Goal: Task Accomplishment & Management: Manage account settings

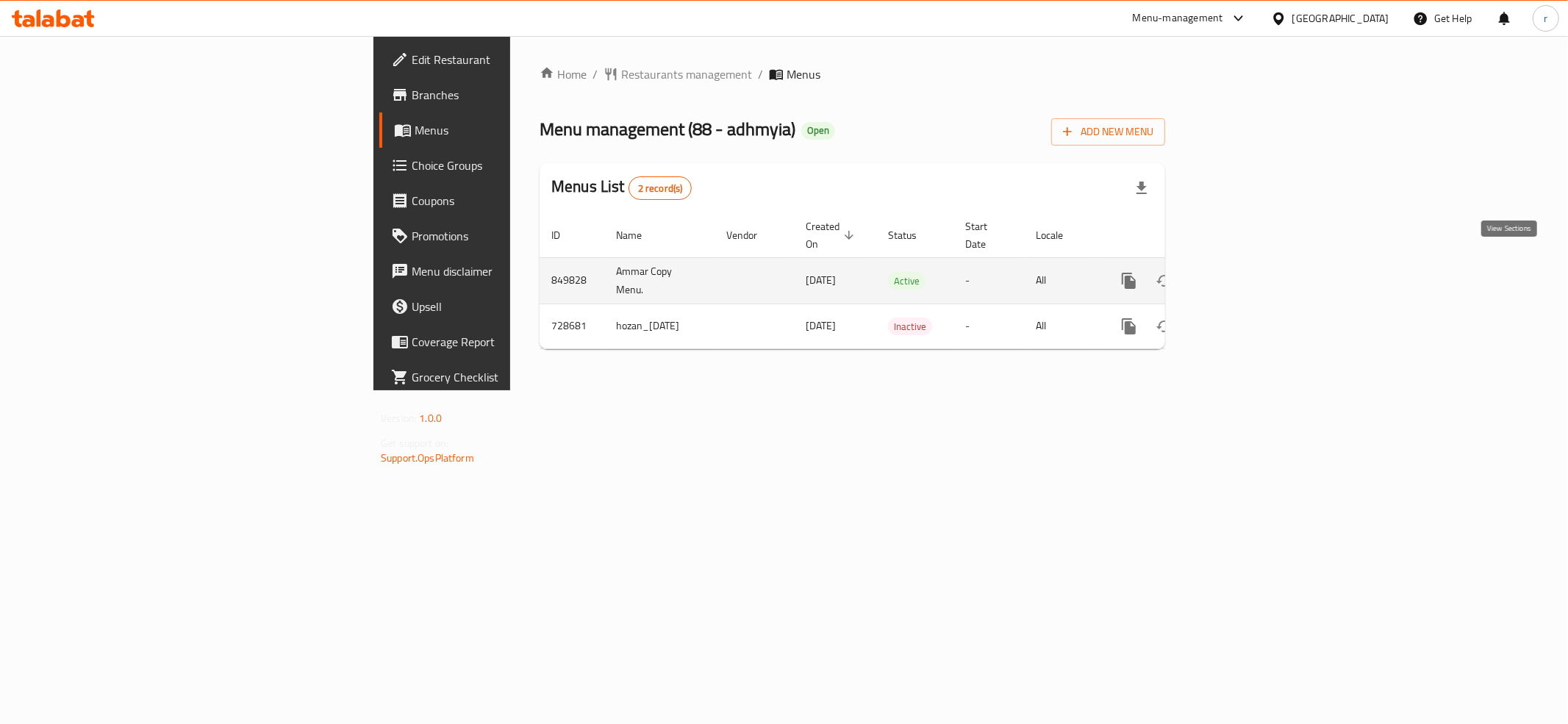
click at [1253, 275] on link "enhanced table" at bounding box center [1235, 280] width 35 height 35
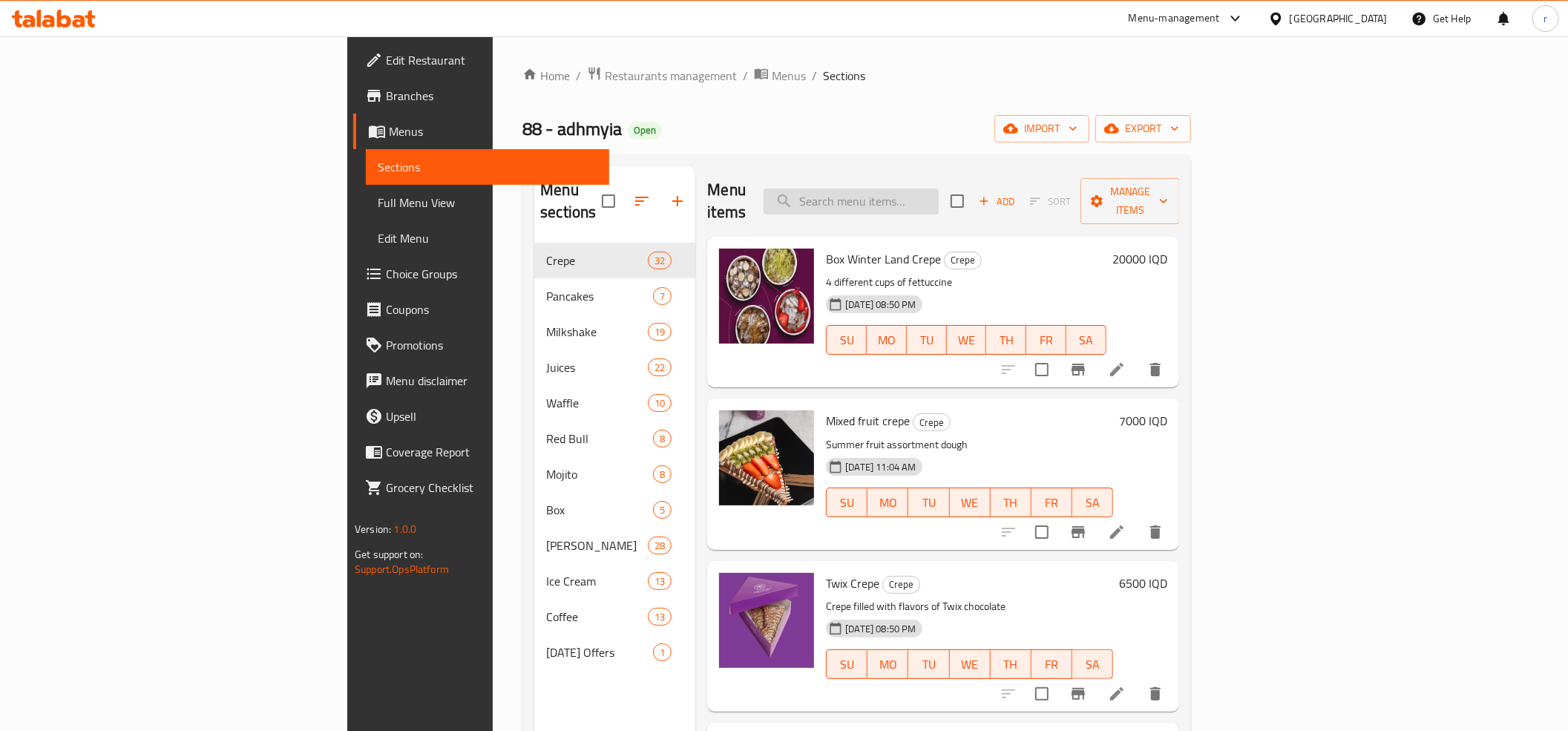
click at [939, 188] on input "search" at bounding box center [851, 201] width 175 height 26
paste input "675062"
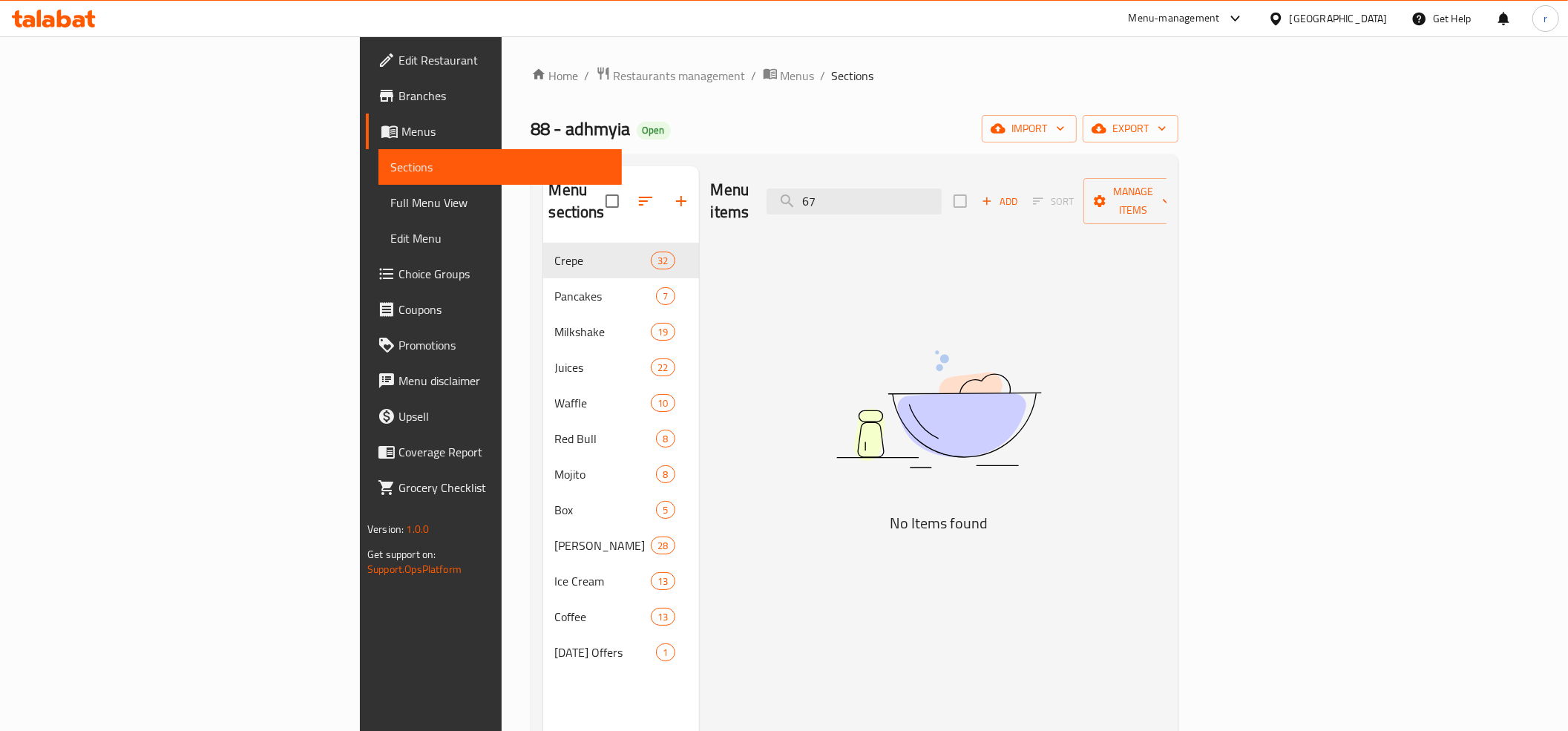
type input "6"
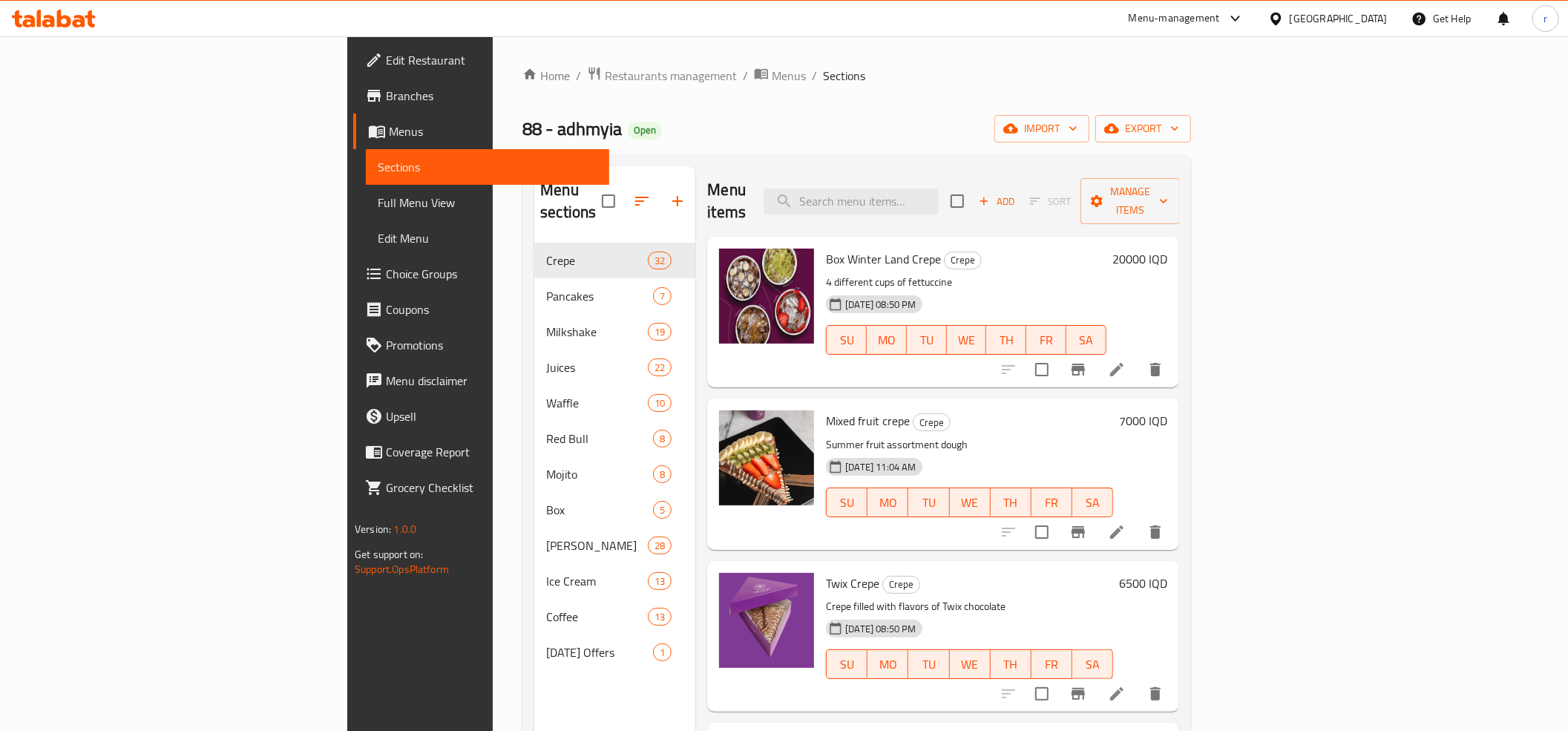
paste input "ايس لاتيه بلو مثلج"
type input "ايس لاتيه بلو مثلج"
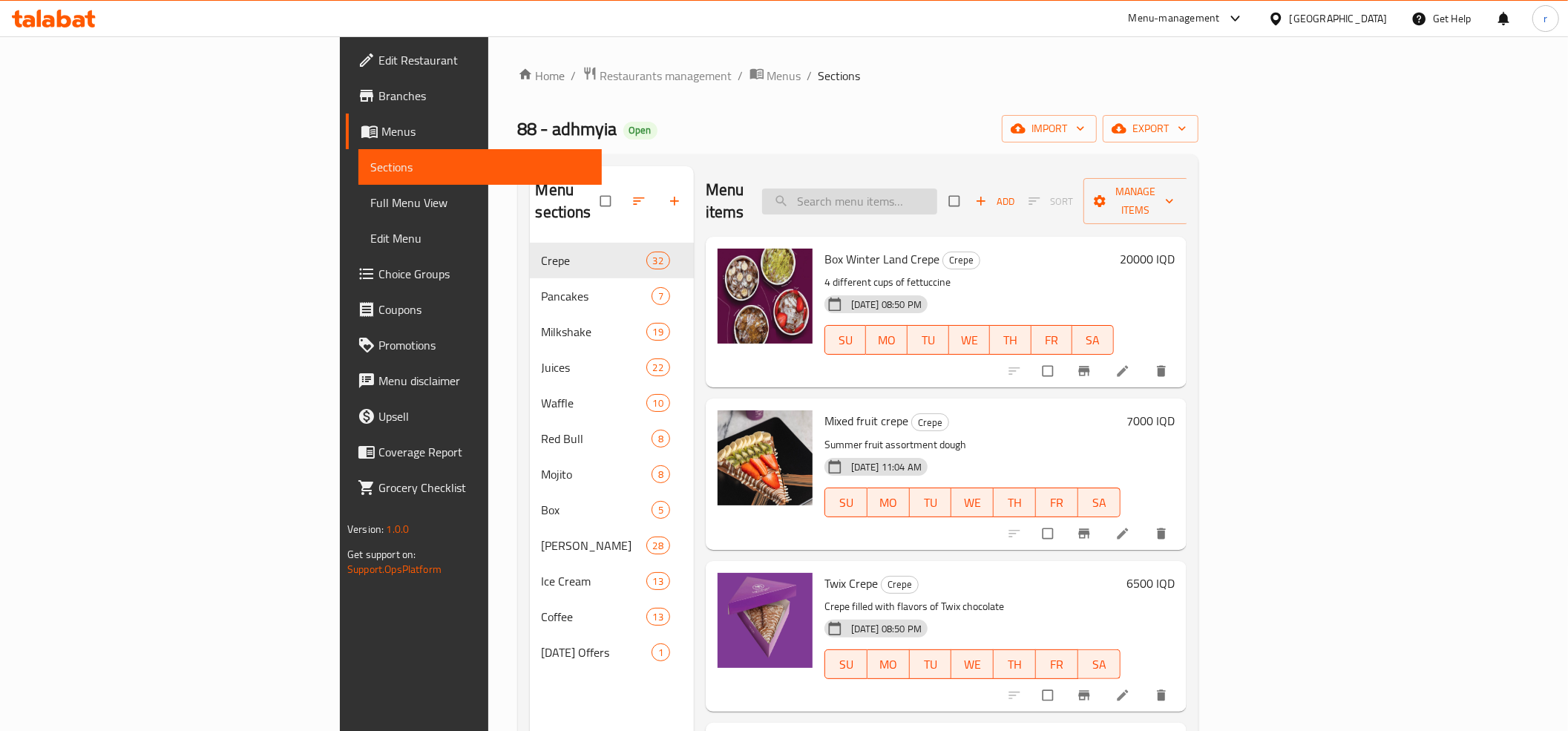
click at [937, 202] on input "search" at bounding box center [849, 201] width 175 height 26
paste input "ايس لاتيه بلو مثلج"
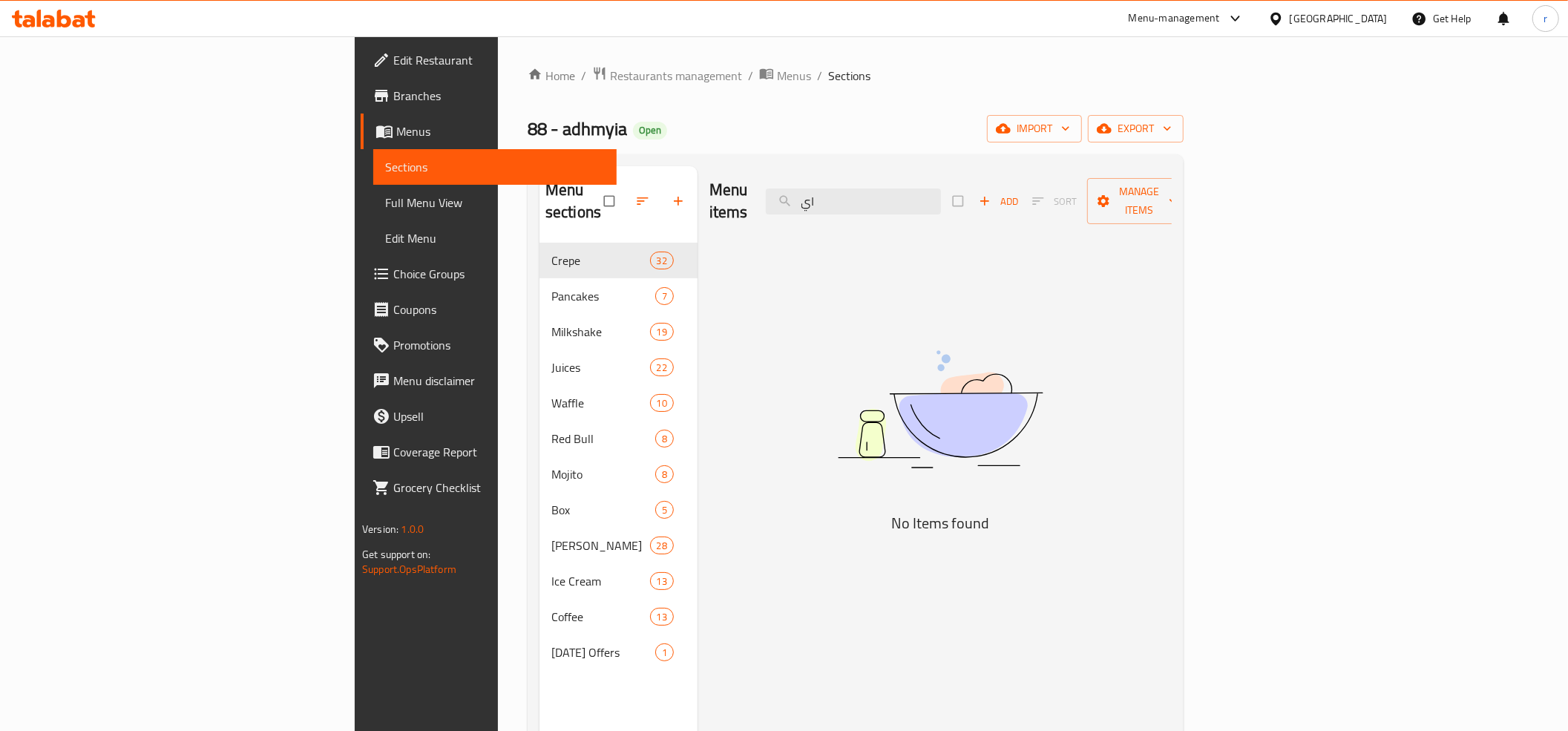
type input "ا"
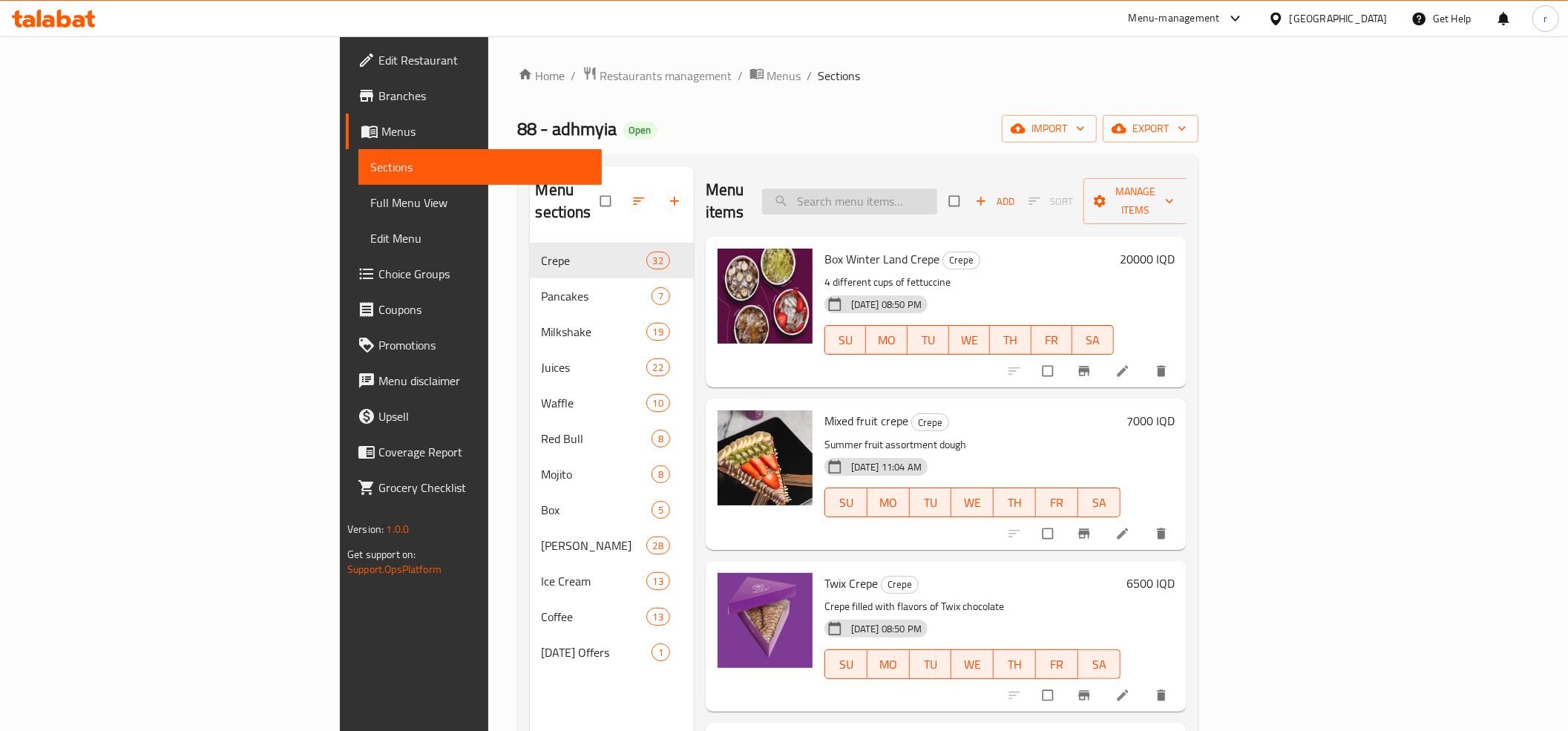
click at [937, 197] on input "search" at bounding box center [849, 201] width 175 height 26
paste input "ايس لاتيه بلو مثلج"
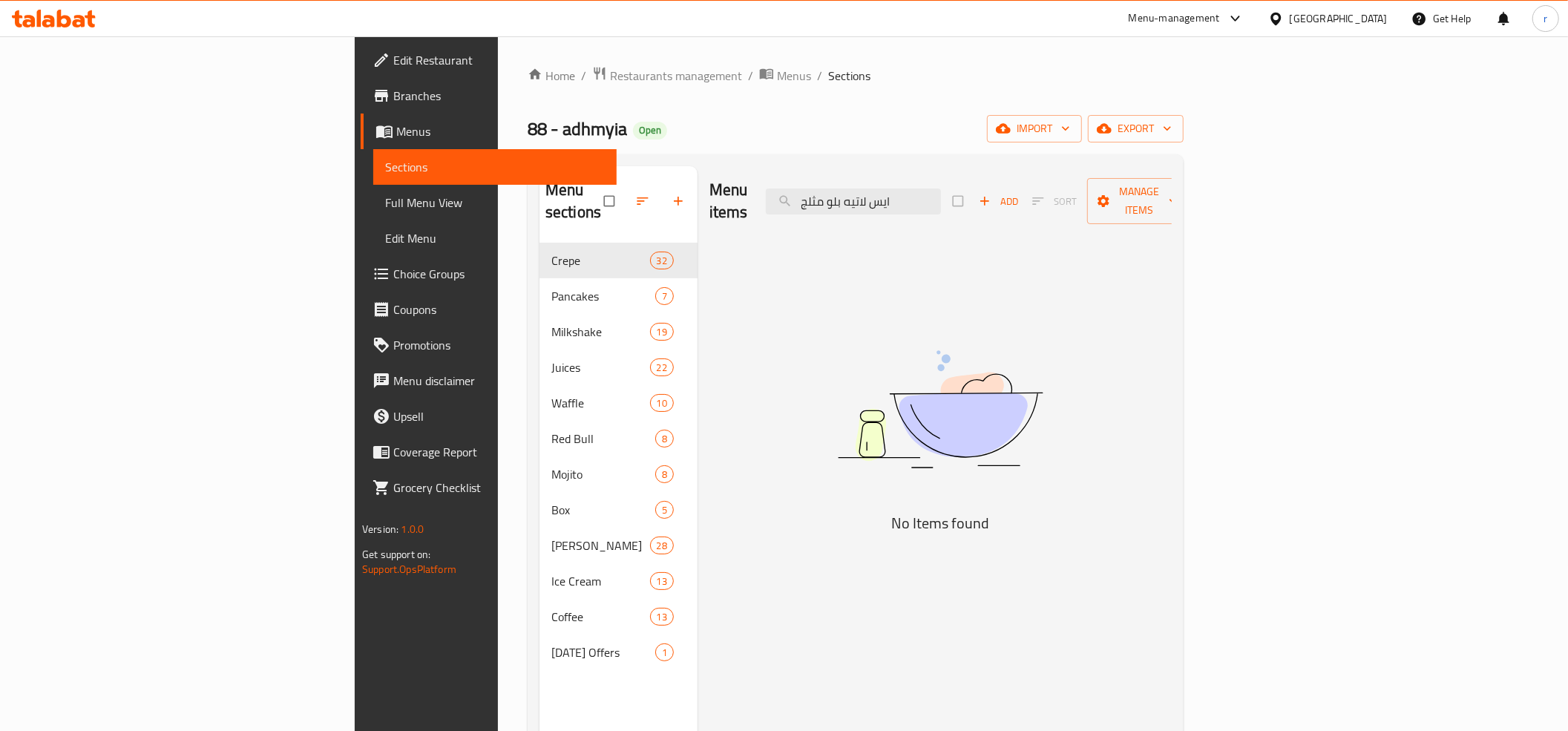
type input "ايس لاتيه بلو مثلج"
click at [37, 13] on icon at bounding box center [39, 18] width 5 height 17
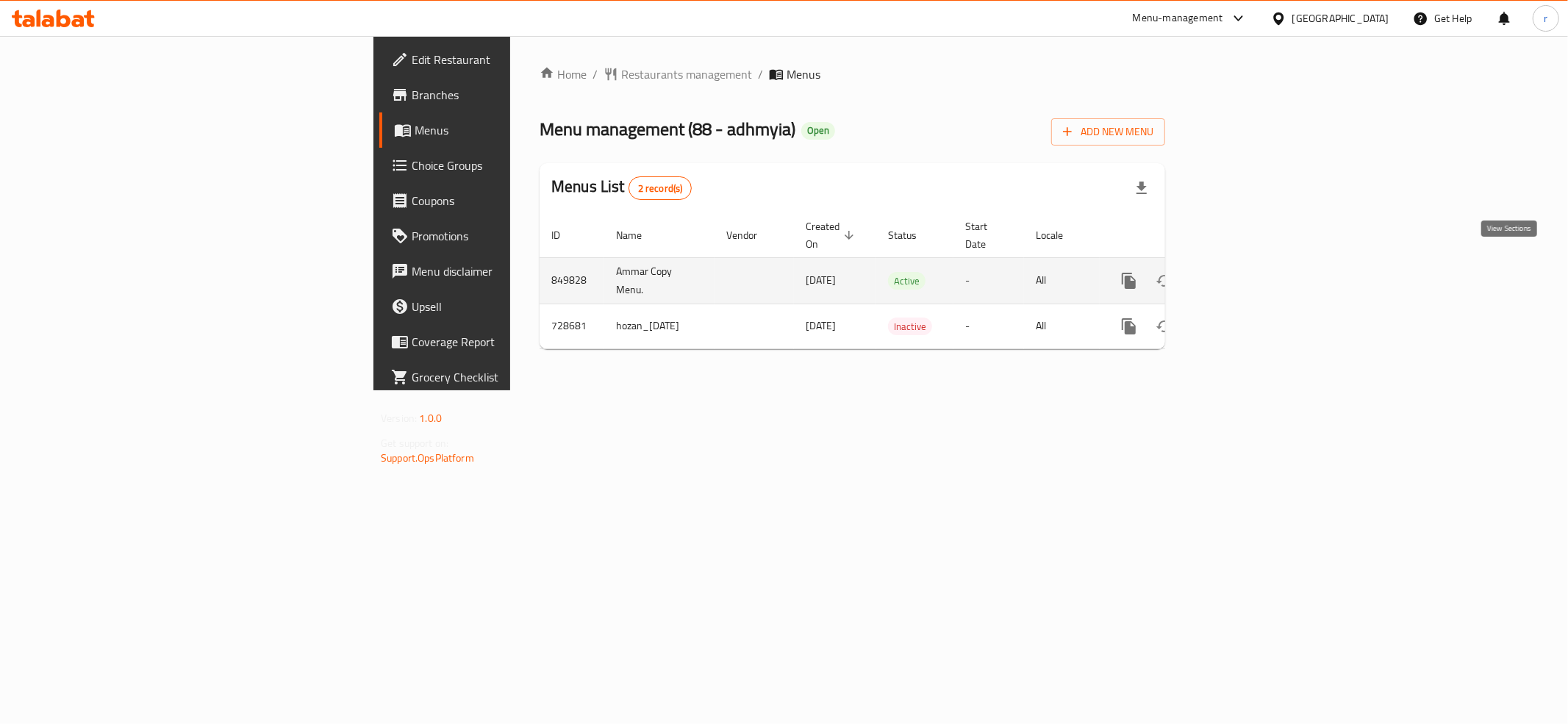
click at [1253, 263] on link "enhanced table" at bounding box center [1235, 280] width 35 height 35
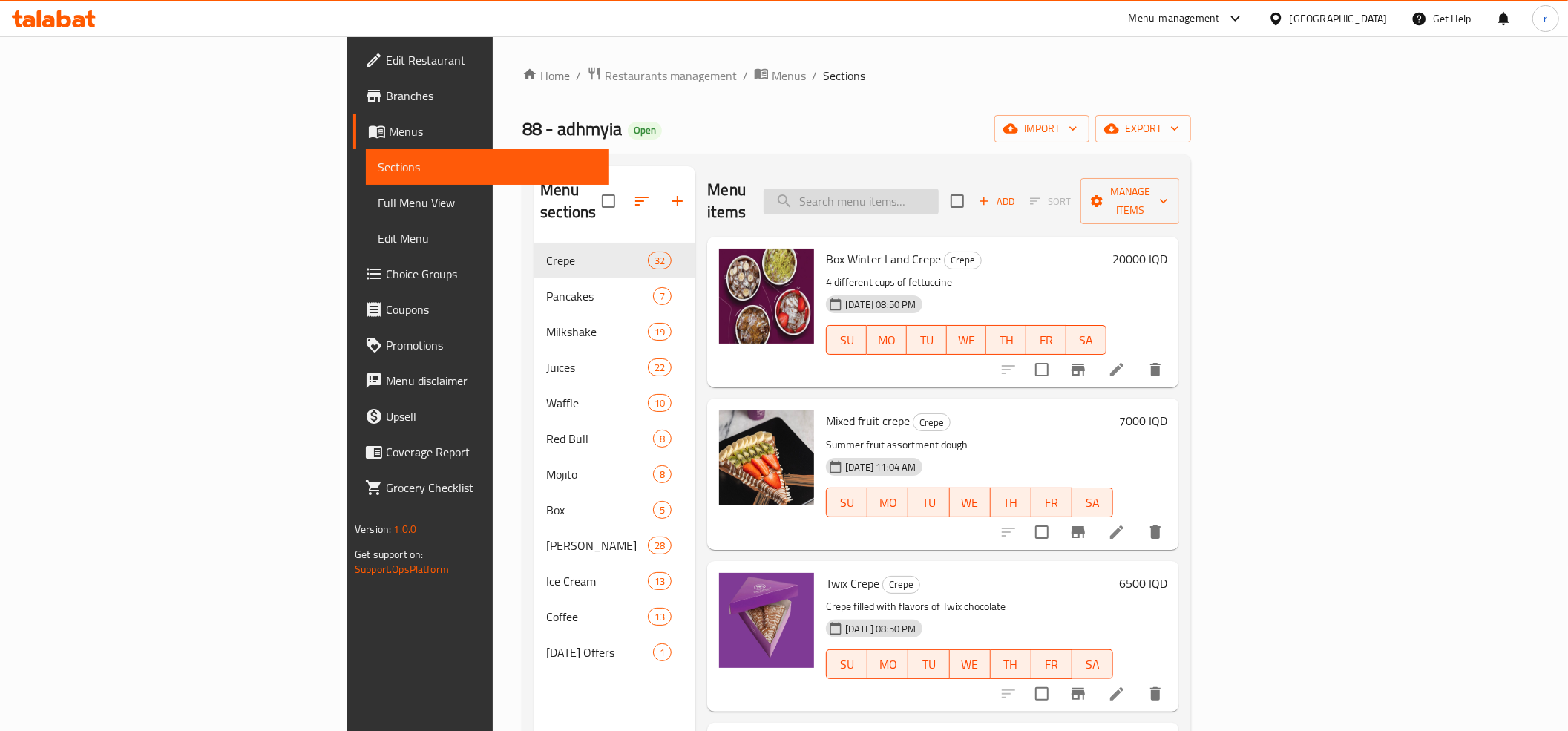
click at [939, 200] on input "search" at bounding box center [851, 201] width 175 height 26
paste input "ايس لاتيه بلو مثلج"
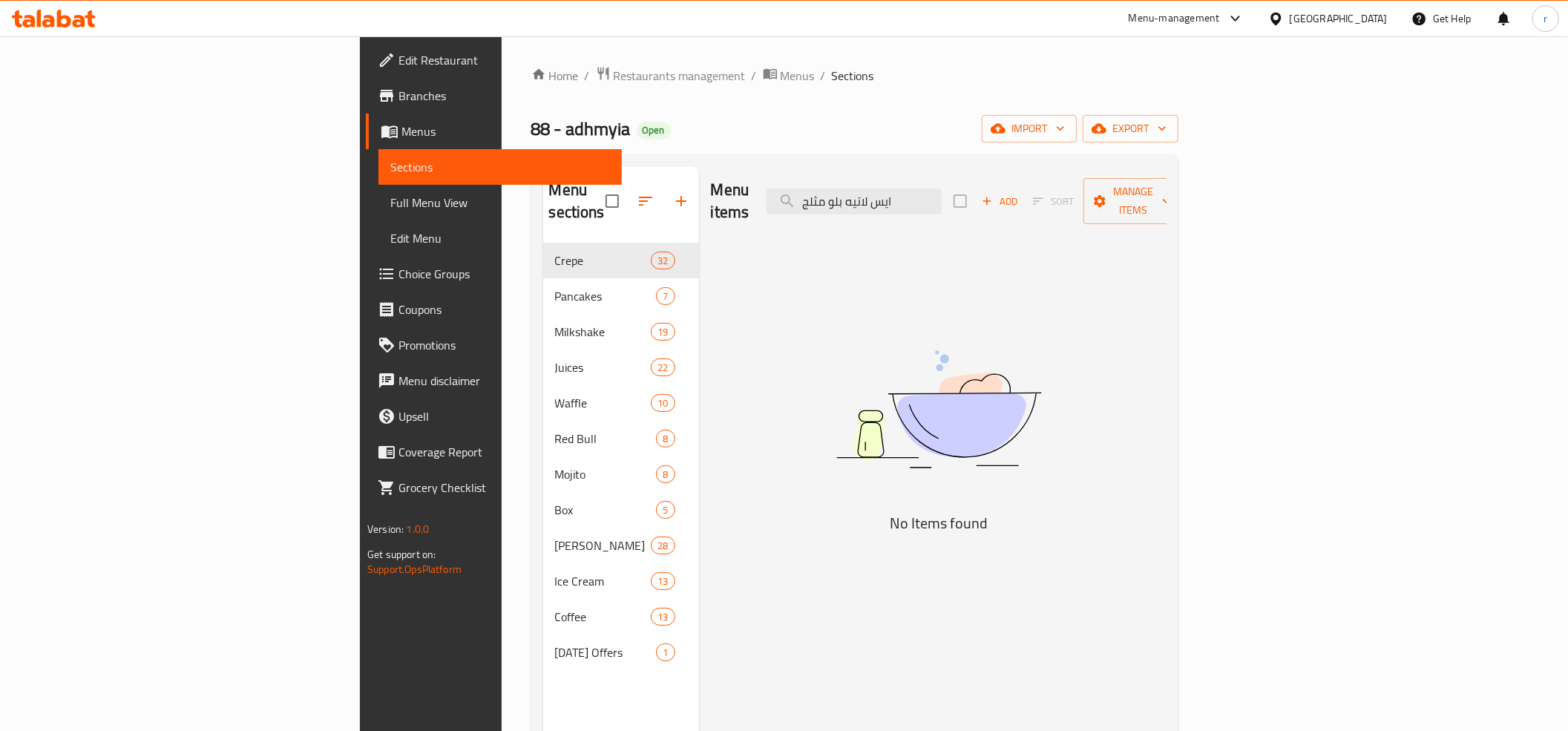
type input "ايس لاتيه بلو مثلج"
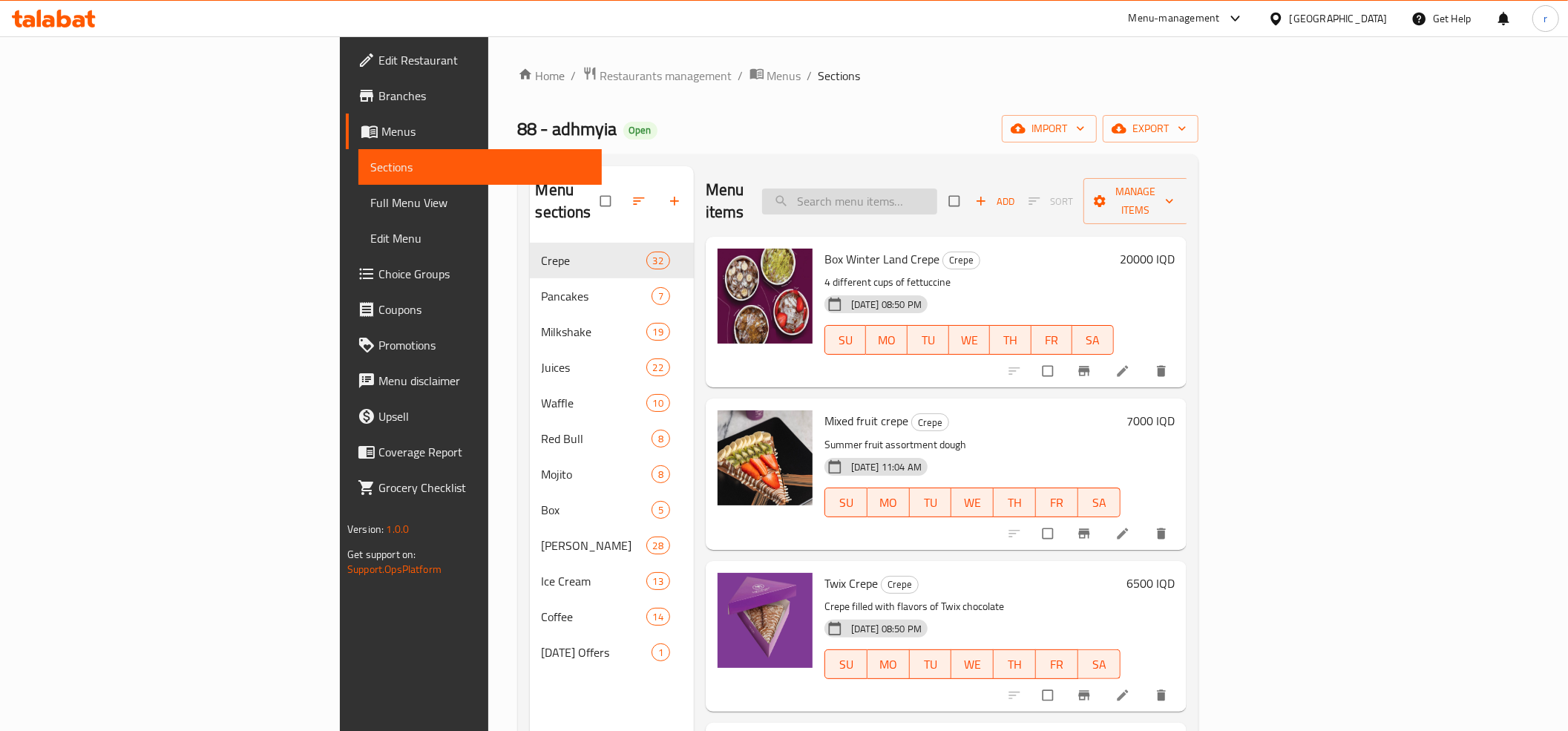
click at [937, 195] on input "search" at bounding box center [849, 201] width 175 height 26
paste input "ايس لاتيه بلو مثلج"
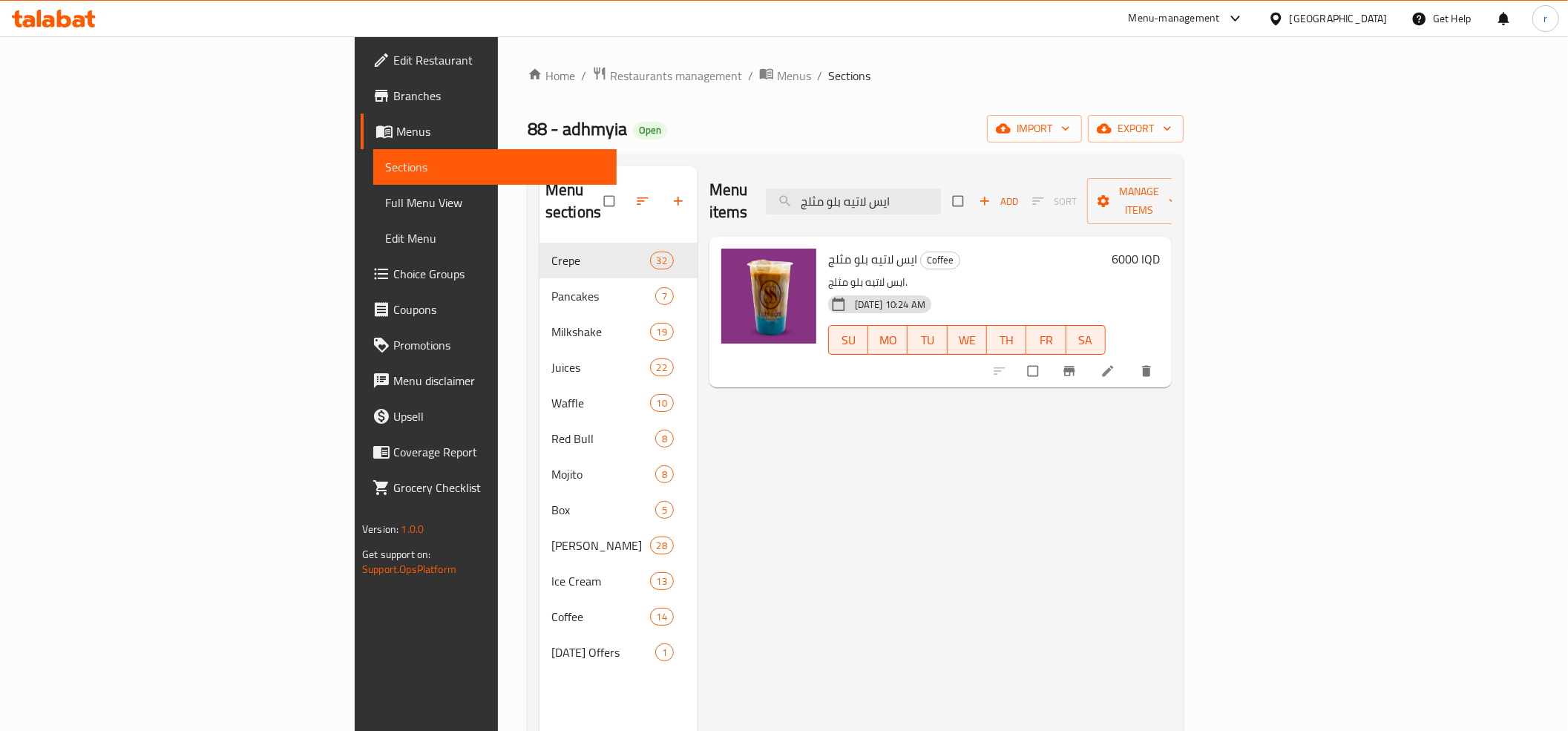
type input "ايس لاتيه بلو مثلج"
click at [1130, 359] on li at bounding box center [1109, 371] width 42 height 24
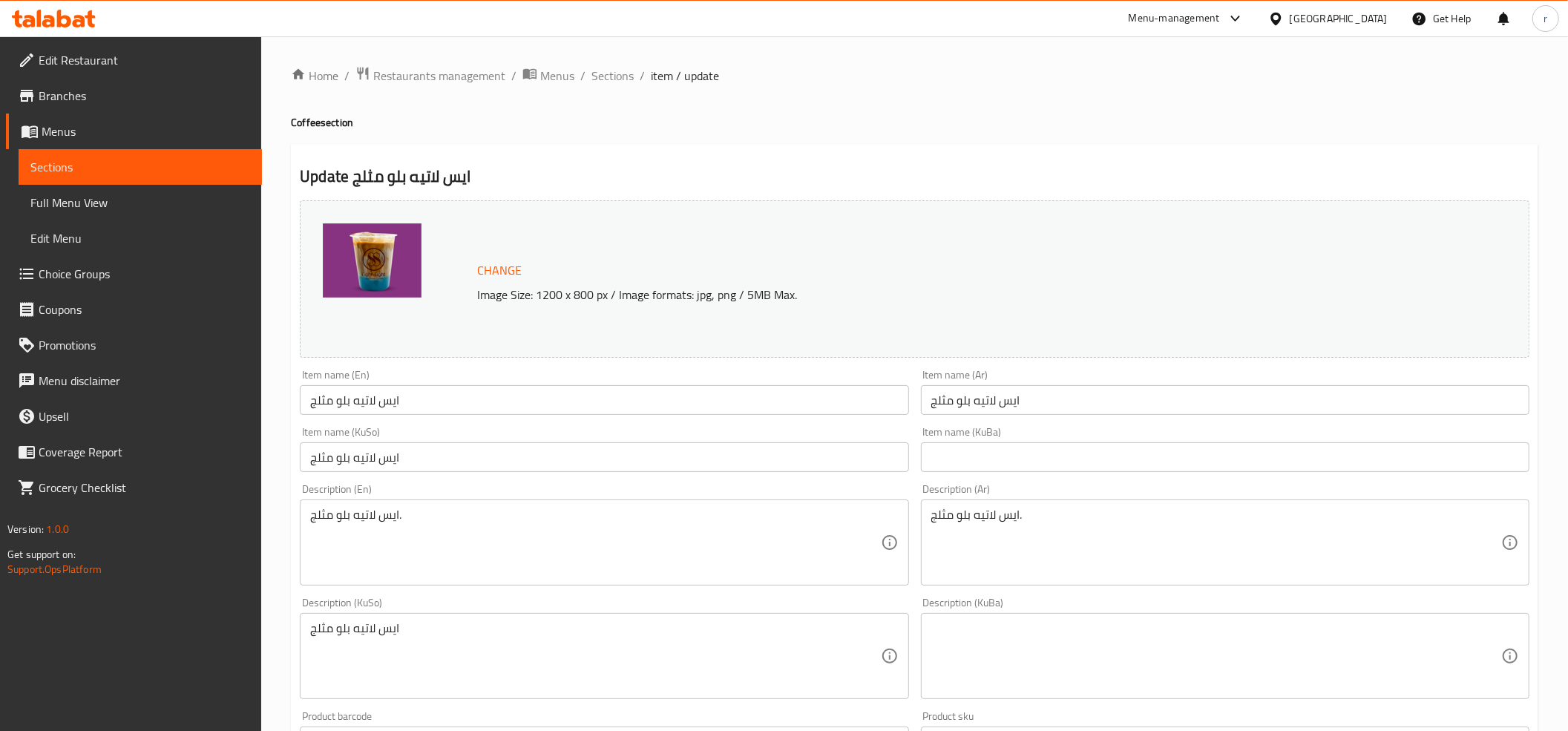
click at [957, 405] on input "ايس لاتيه بلو مثلج" at bounding box center [1225, 400] width 609 height 30
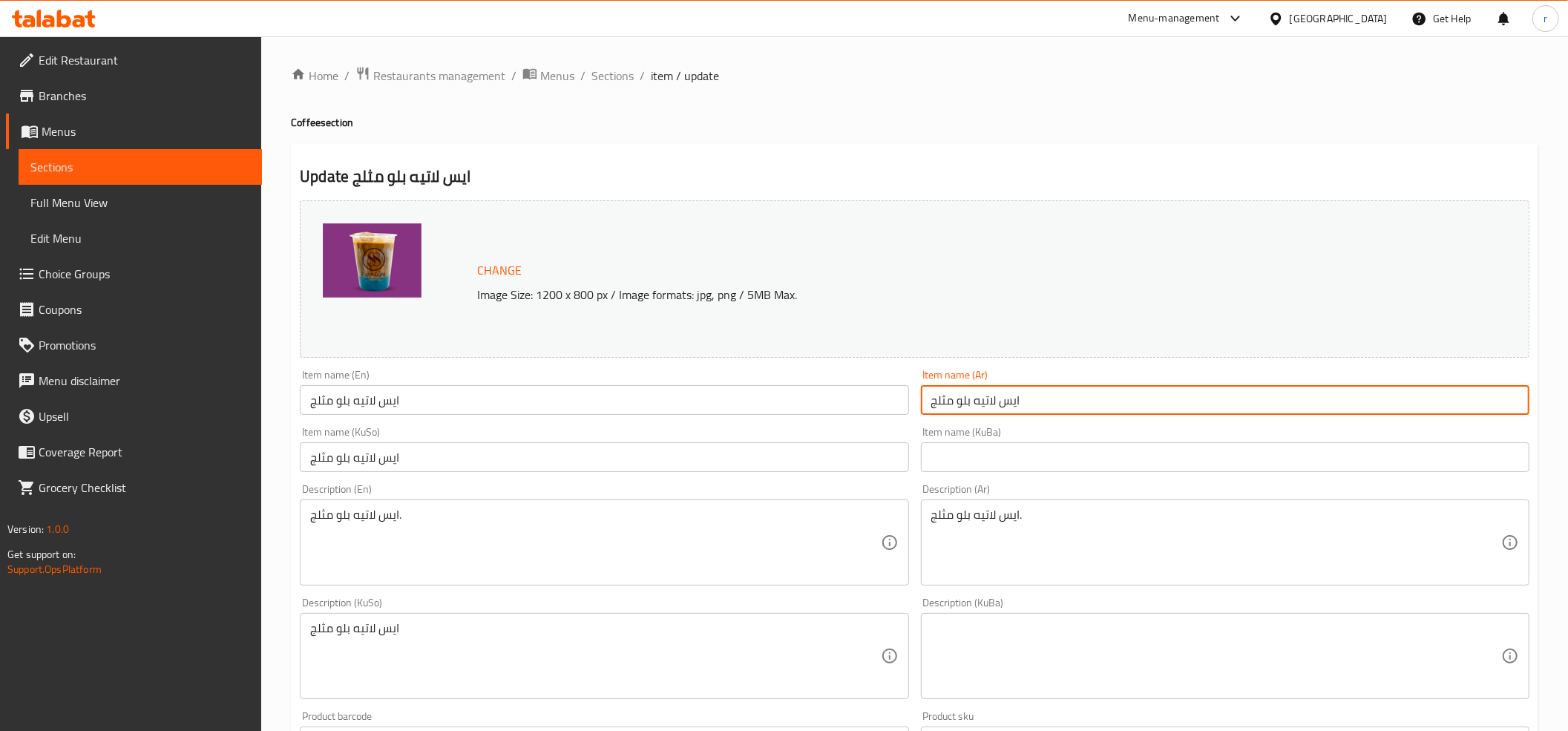
click at [957, 405] on input "ايس لاتيه بلو مثلج" at bounding box center [1225, 400] width 609 height 30
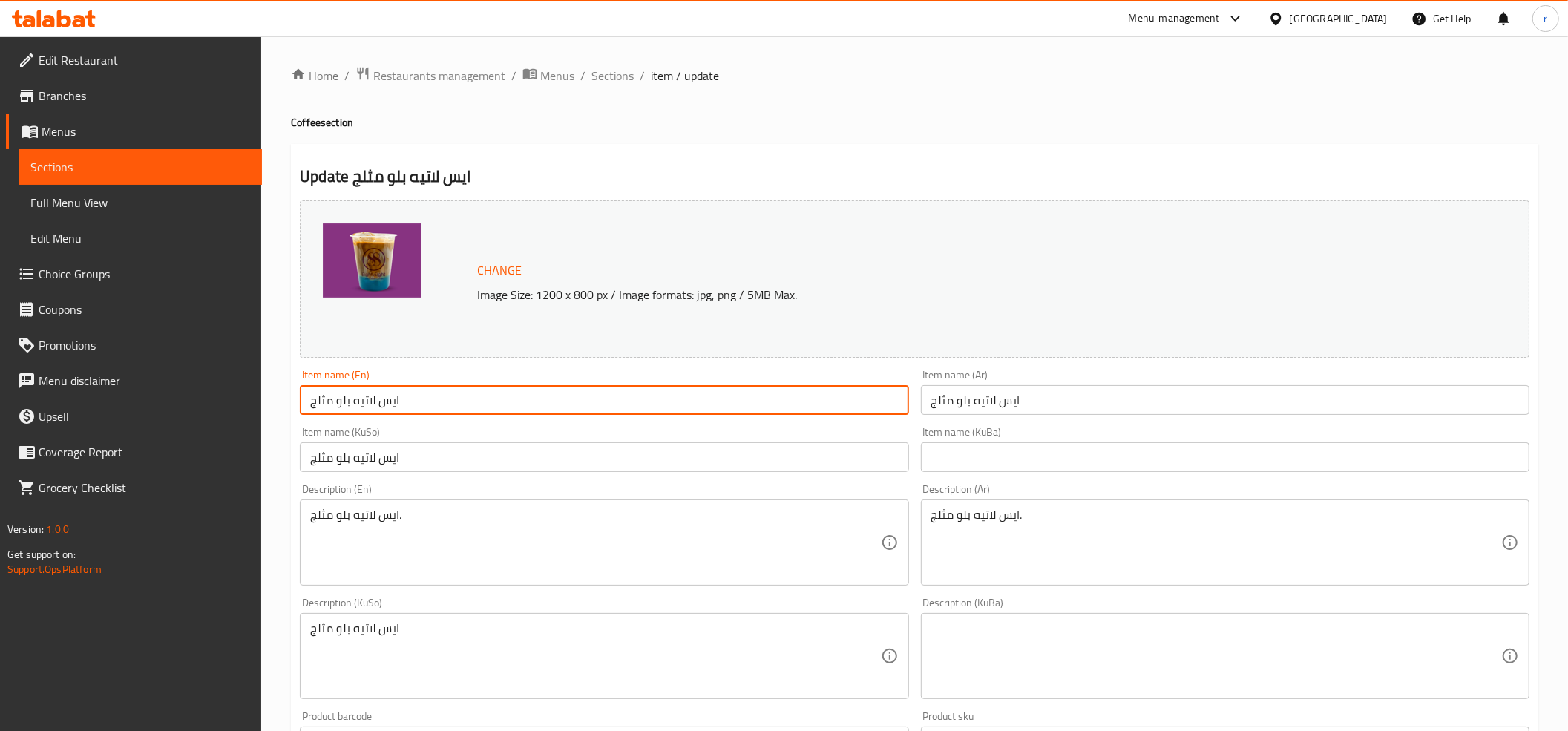
click at [722, 401] on input "ايس لاتيه بلو مثلج" at bounding box center [604, 400] width 609 height 30
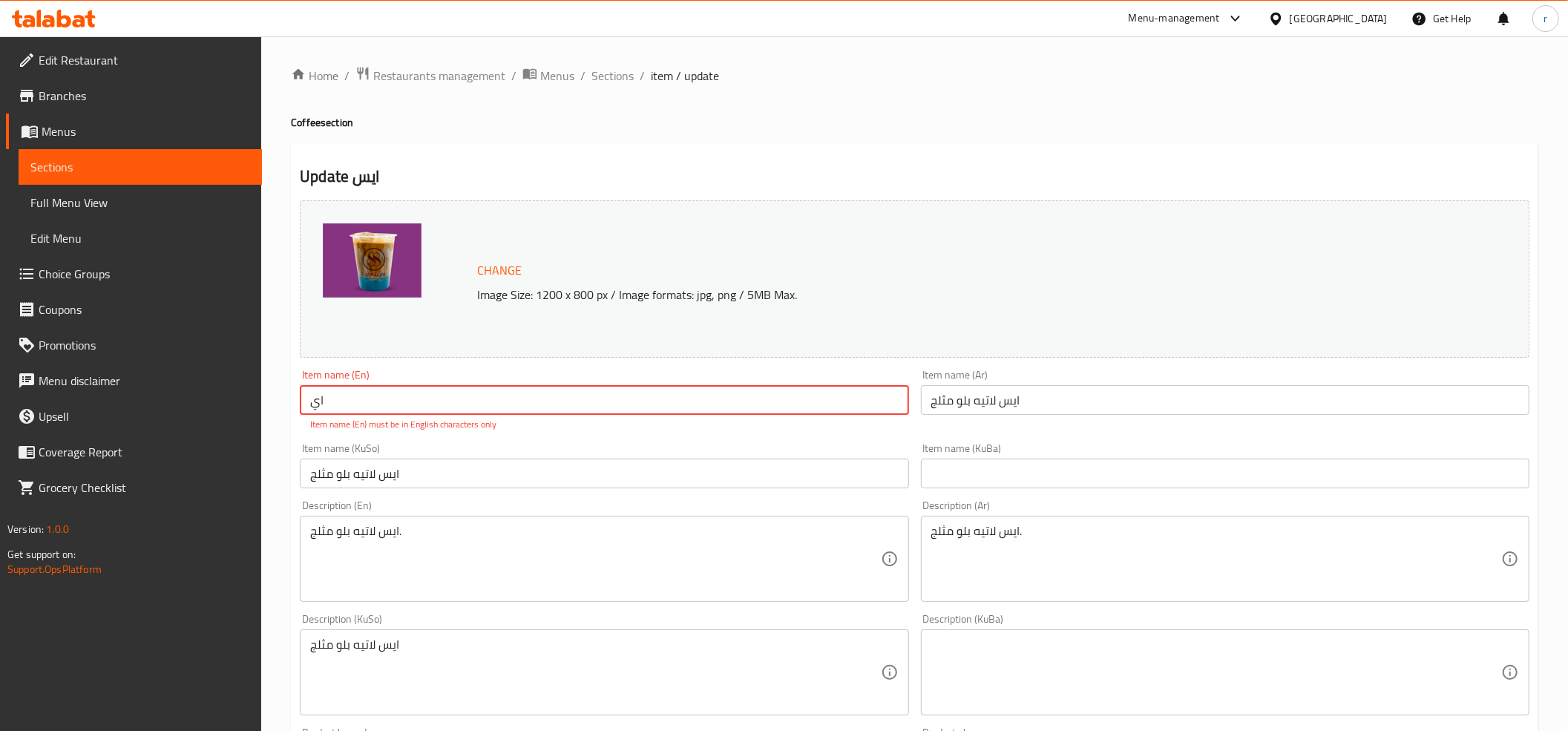
type input "ا"
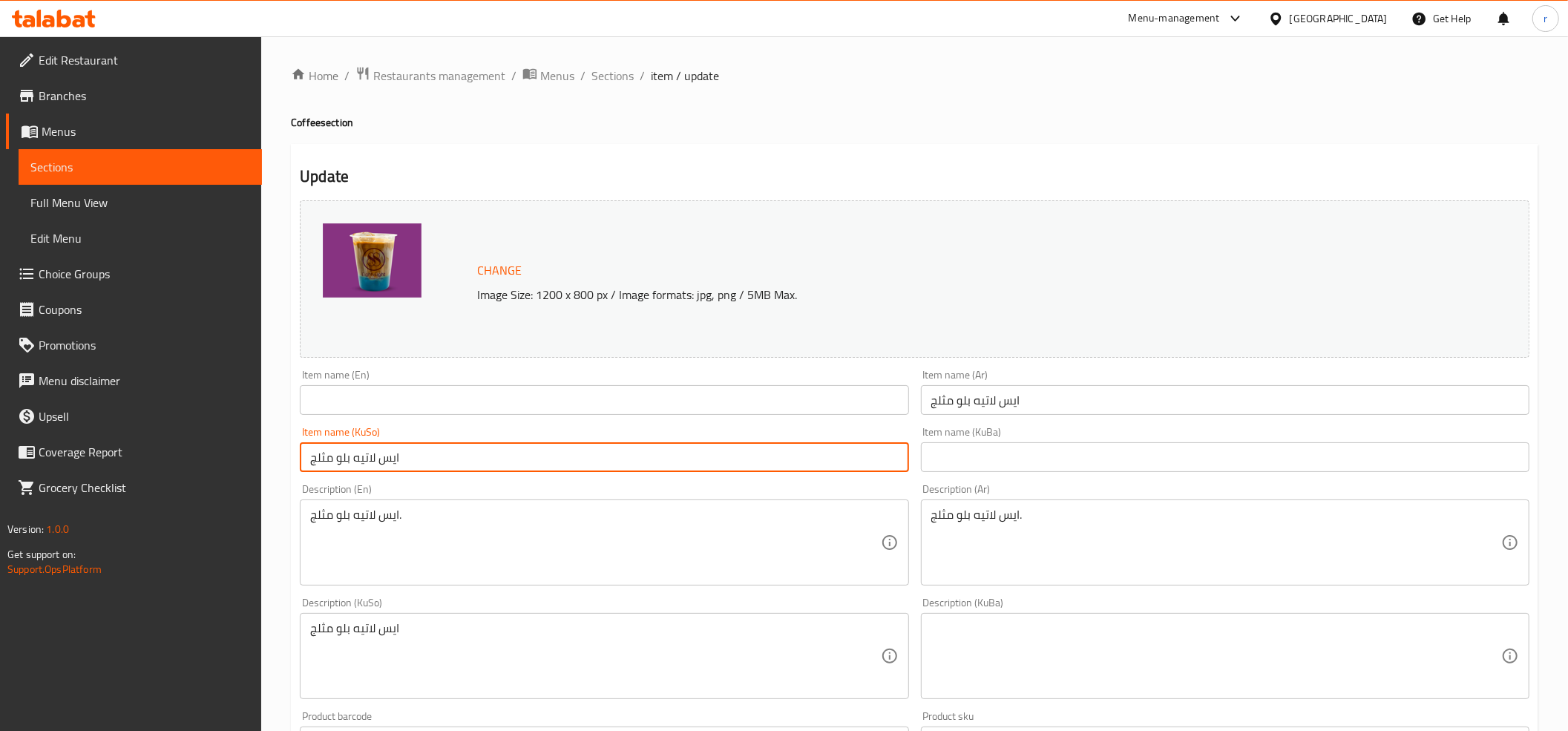
click at [503, 478] on div "Change Image Size: 1200 x 800 px / Image formats: jpg, png / 5MB Max. Item name…" at bounding box center [915, 610] width 1242 height 832
type input "ا"
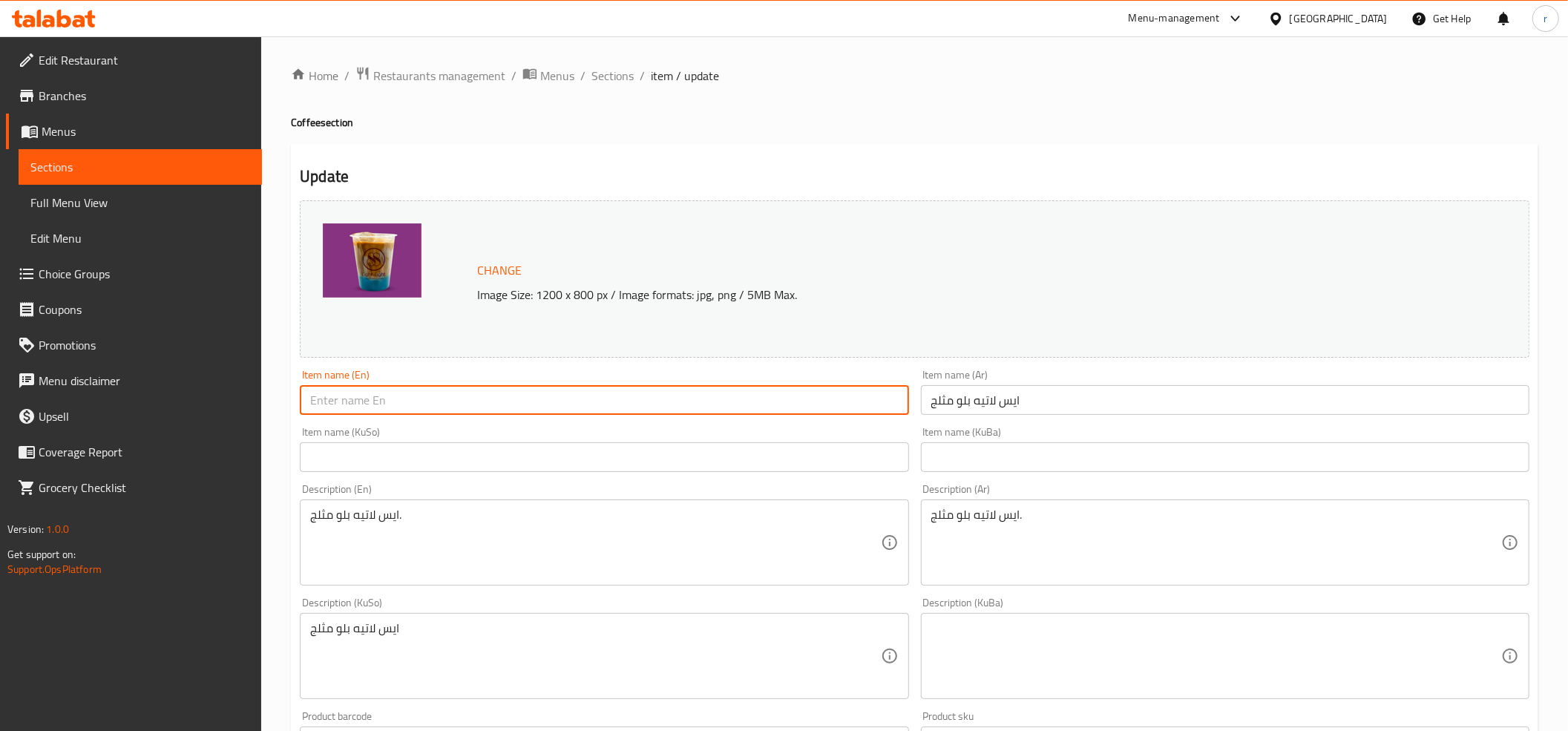
click at [357, 393] on input "text" at bounding box center [604, 400] width 609 height 30
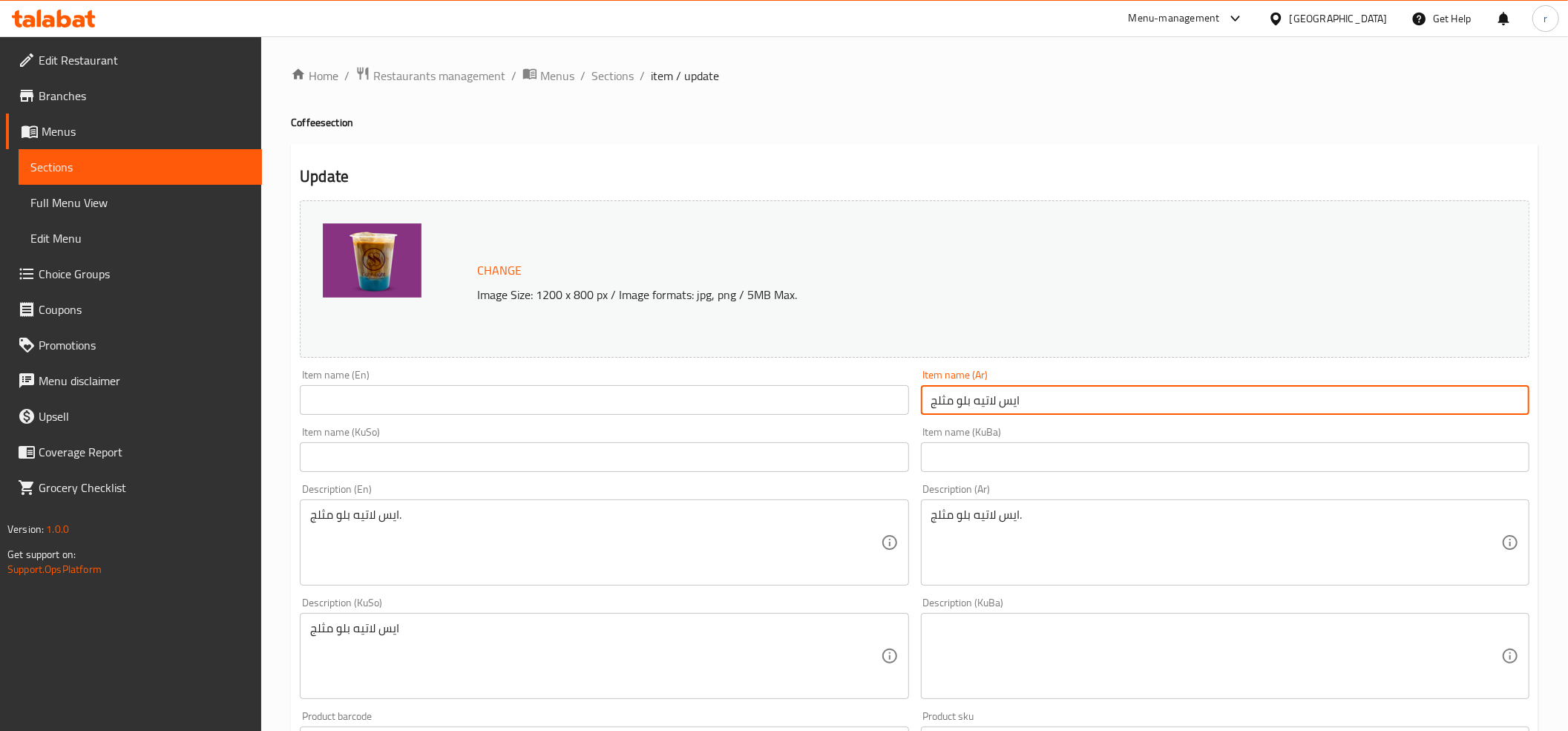
drag, startPoint x: 957, startPoint y: 402, endPoint x: 883, endPoint y: 398, distance: 74.1
click at [883, 398] on div "Change Image Size: 1200 x 800 px / Image formats: jpg, png / 5MB Max. Item name…" at bounding box center [915, 610] width 1242 height 832
type input "ايس لاتيه بلو"
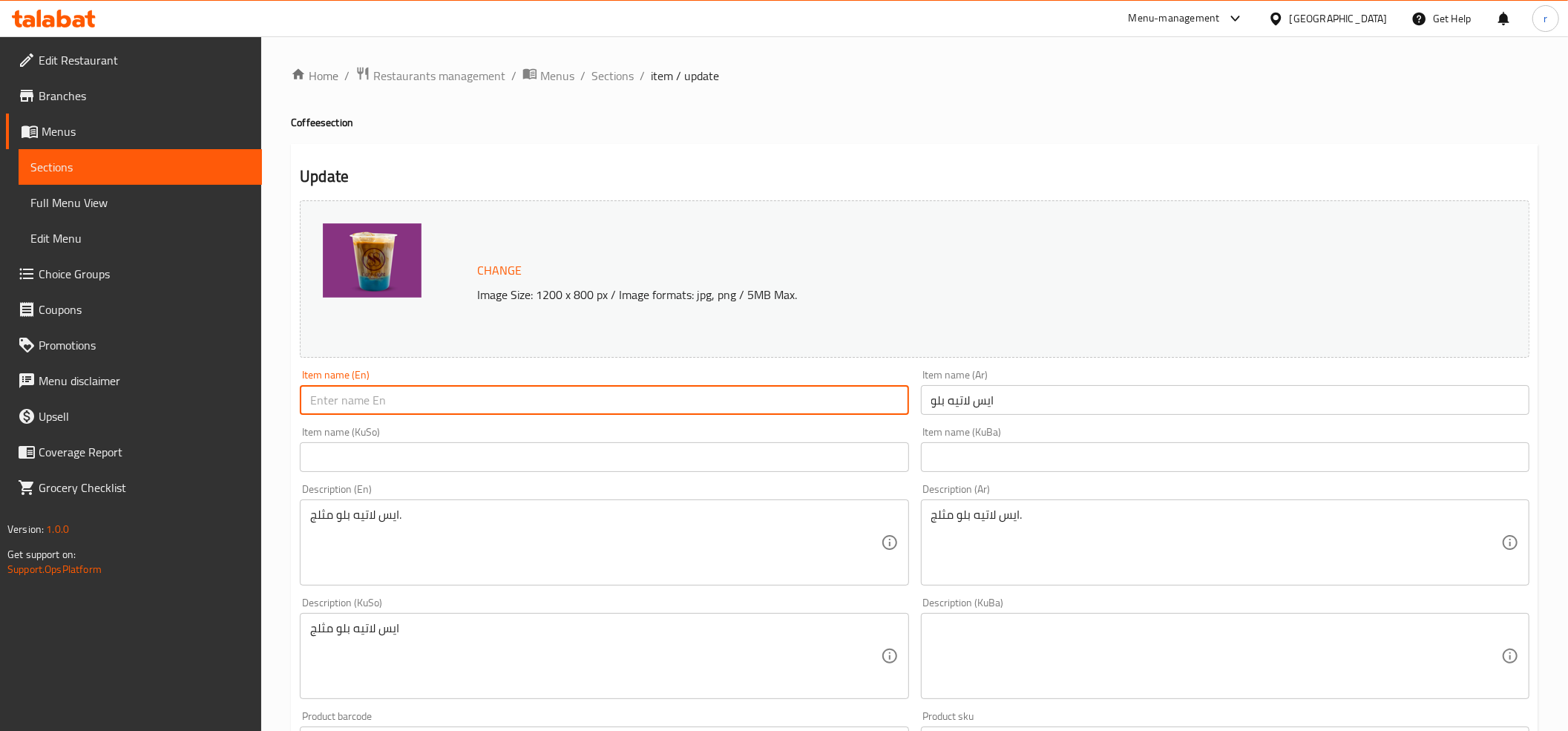
click at [755, 409] on input "text" at bounding box center [604, 400] width 609 height 30
type input "Blue Iced Latte"
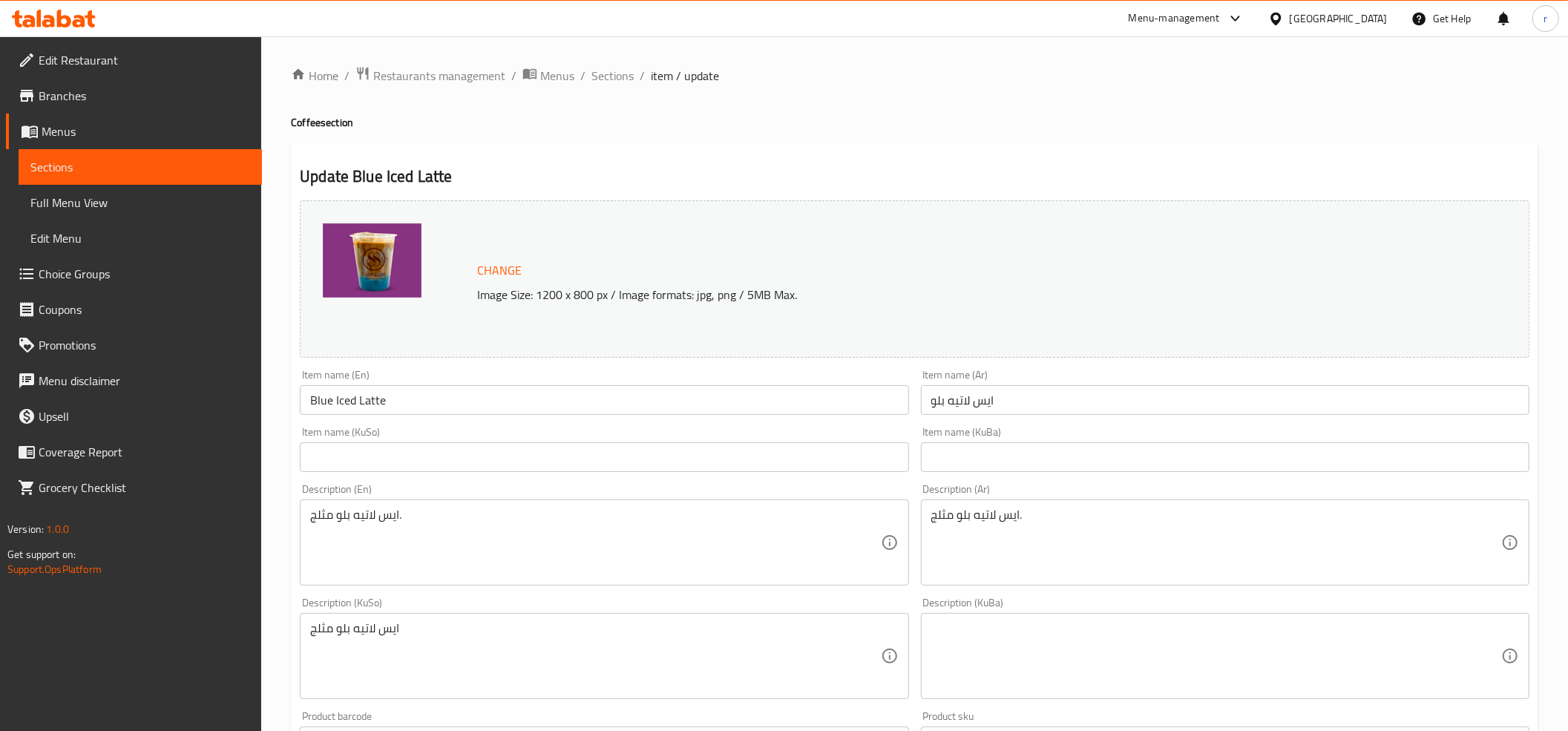
click at [707, 455] on input "text" at bounding box center [604, 457] width 609 height 30
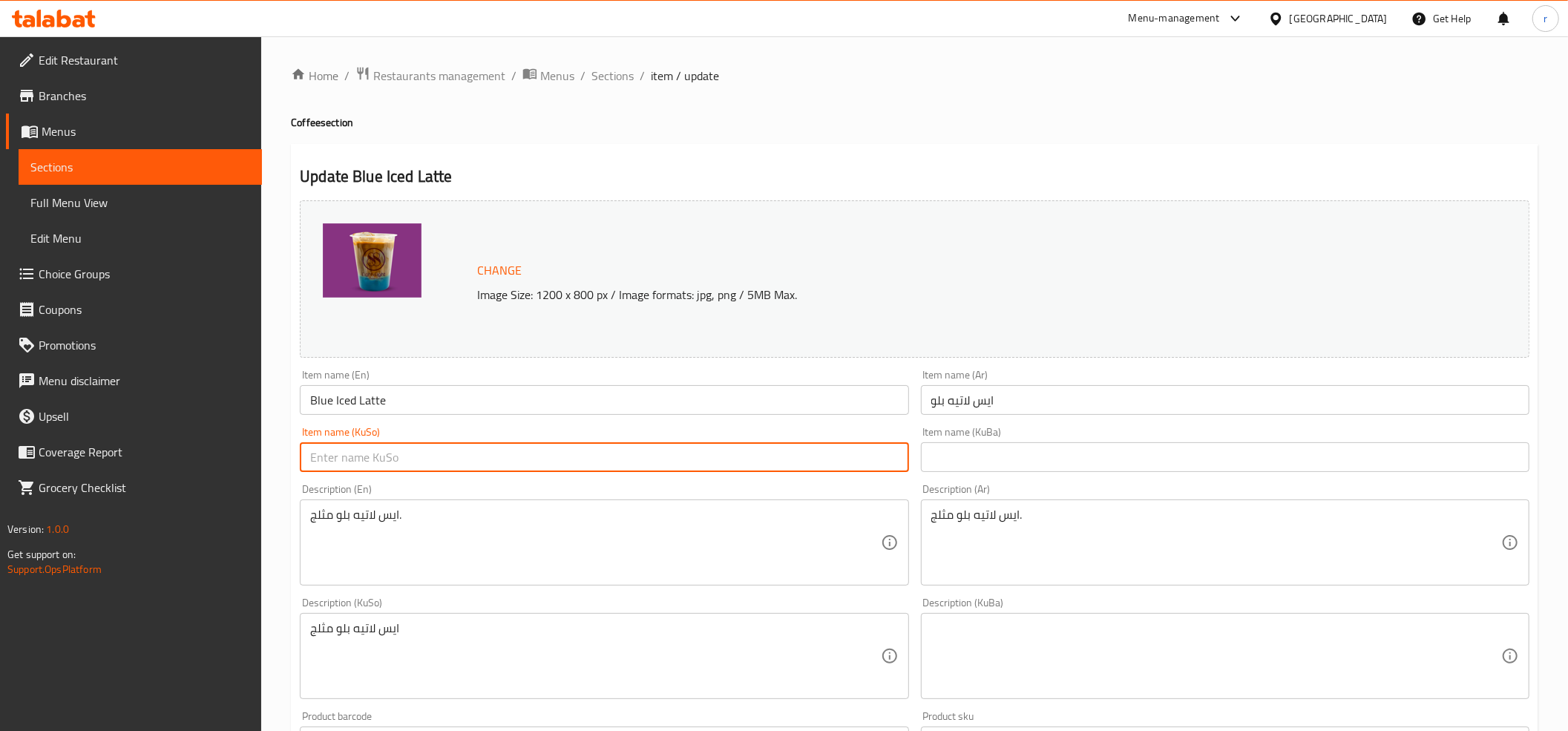
click at [707, 455] on input "text" at bounding box center [604, 457] width 609 height 30
drag, startPoint x: 395, startPoint y: 449, endPoint x: 220, endPoint y: 452, distance: 175.0
click at [220, 452] on div "Edit Restaurant Branches Menus Sections Full Menu View Edit Menu Choice Groups …" at bounding box center [784, 638] width 1568 height 1205
type input "ئایس لاتێت بلو"
click at [1226, 457] on input "text" at bounding box center [1225, 457] width 609 height 30
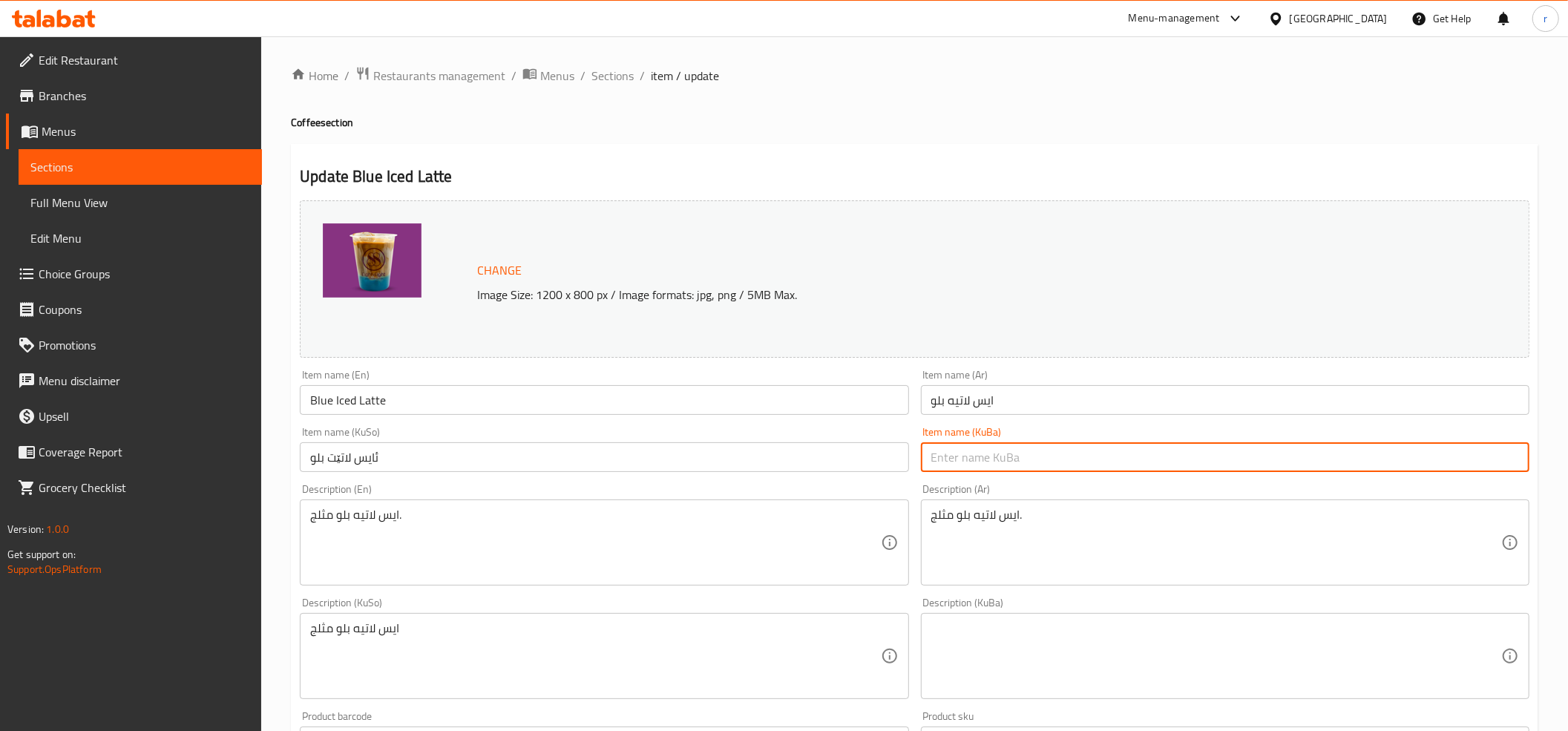
paste input "ئایس لاتێت بلو"
type input "ئایس لاتێت بلو"
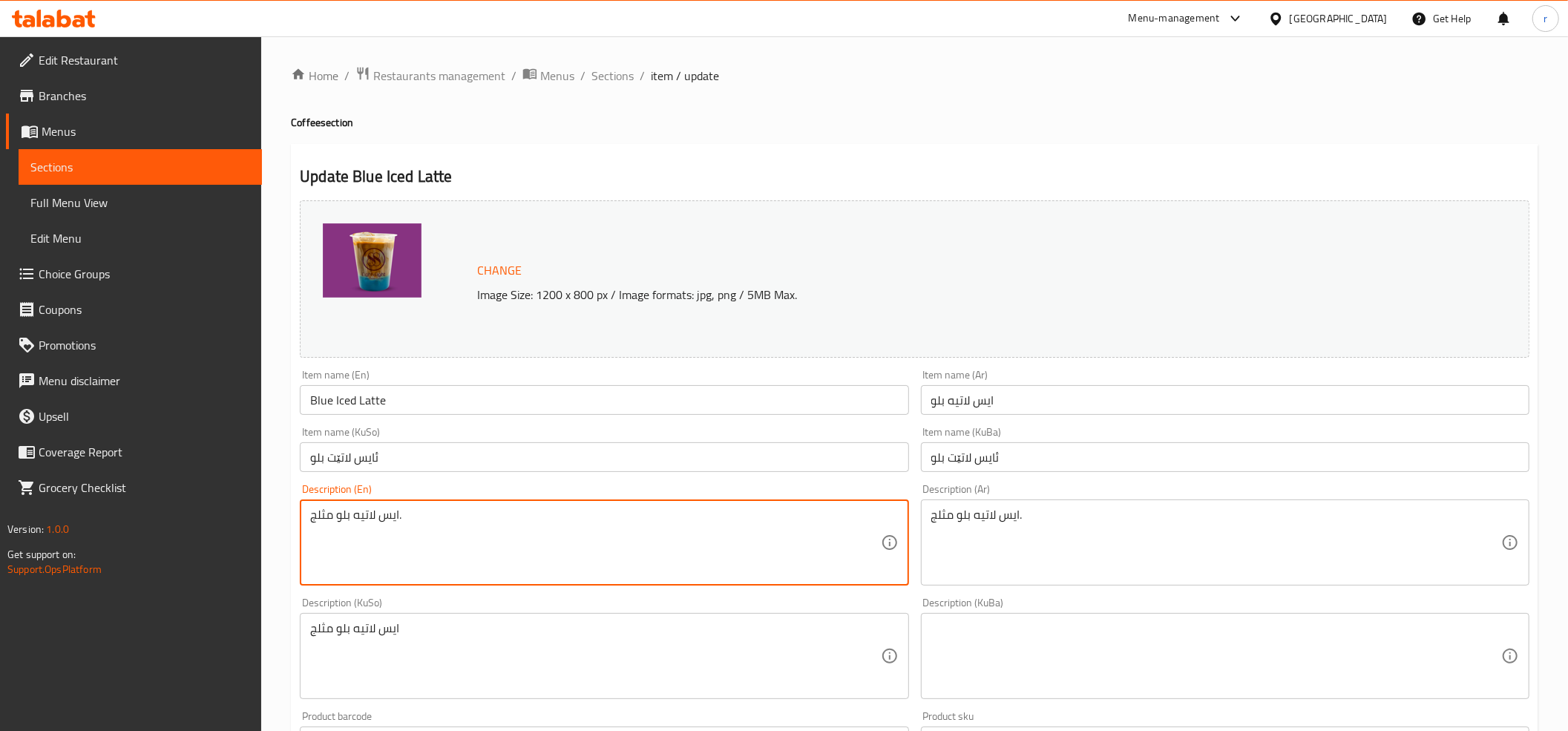
drag, startPoint x: 437, startPoint y: 522, endPoint x: 277, endPoint y: 554, distance: 163.2
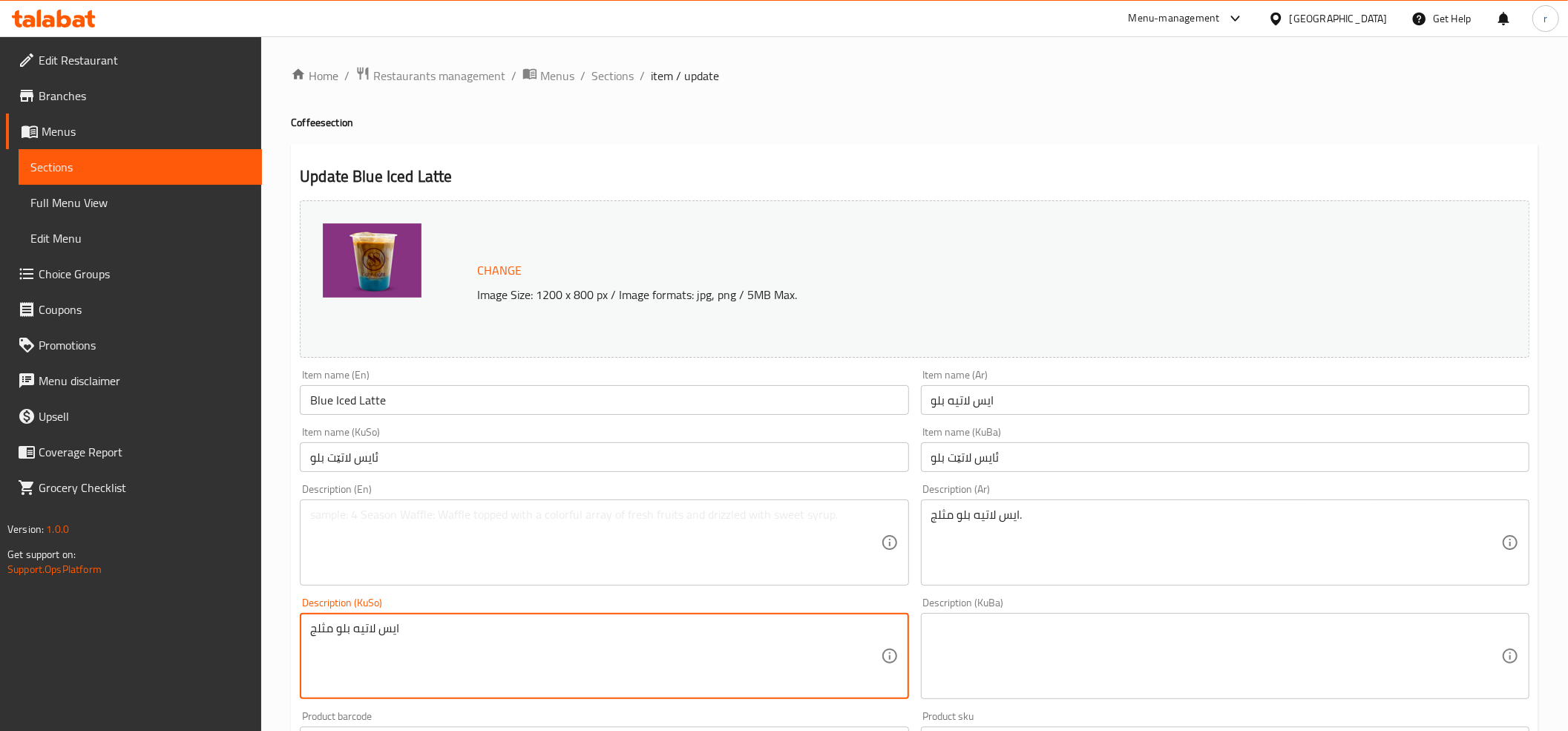
drag, startPoint x: 410, startPoint y: 637, endPoint x: 304, endPoint y: 640, distance: 106.0
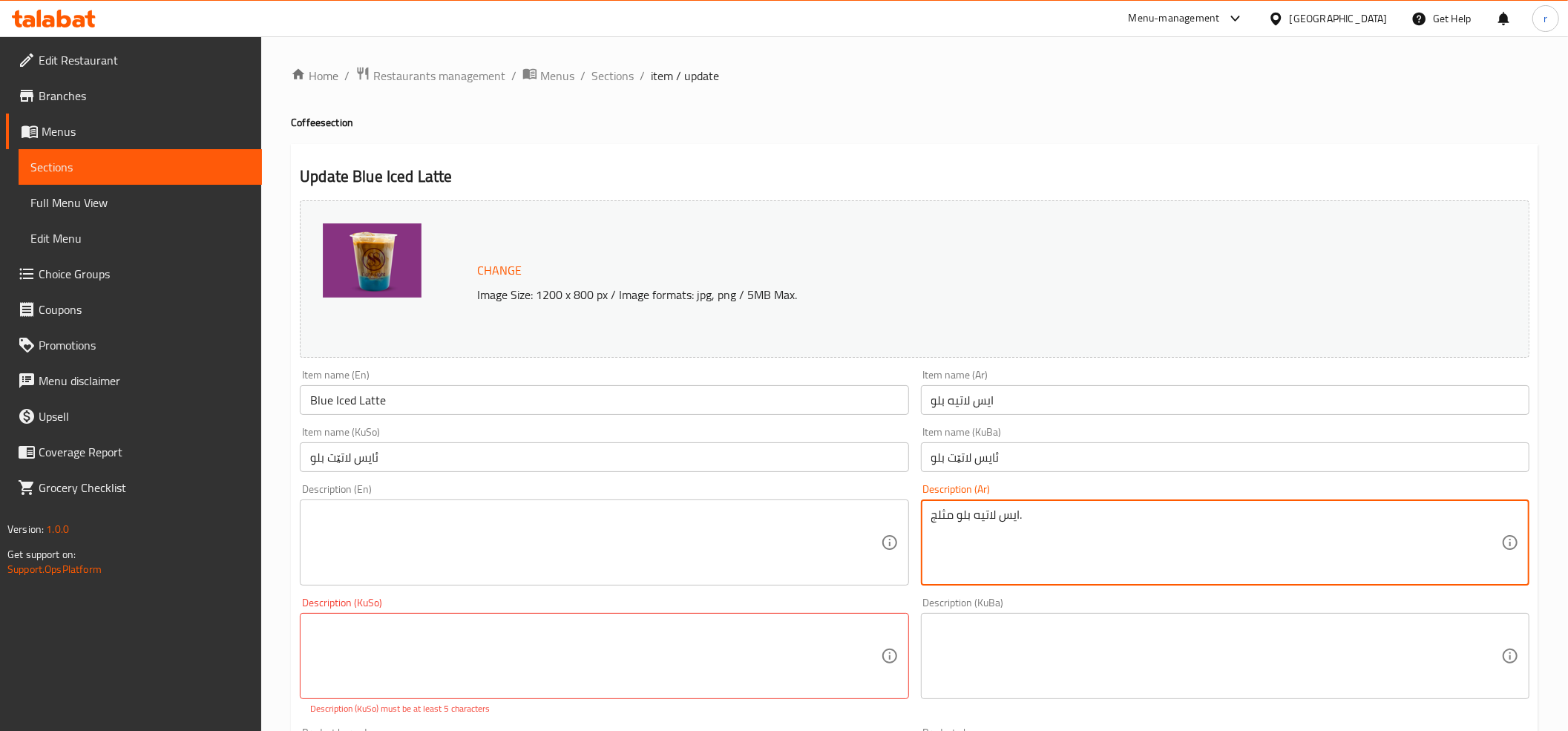
drag, startPoint x: 1040, startPoint y: 520, endPoint x: 1015, endPoint y: 519, distance: 25.0
type textarea "ا"
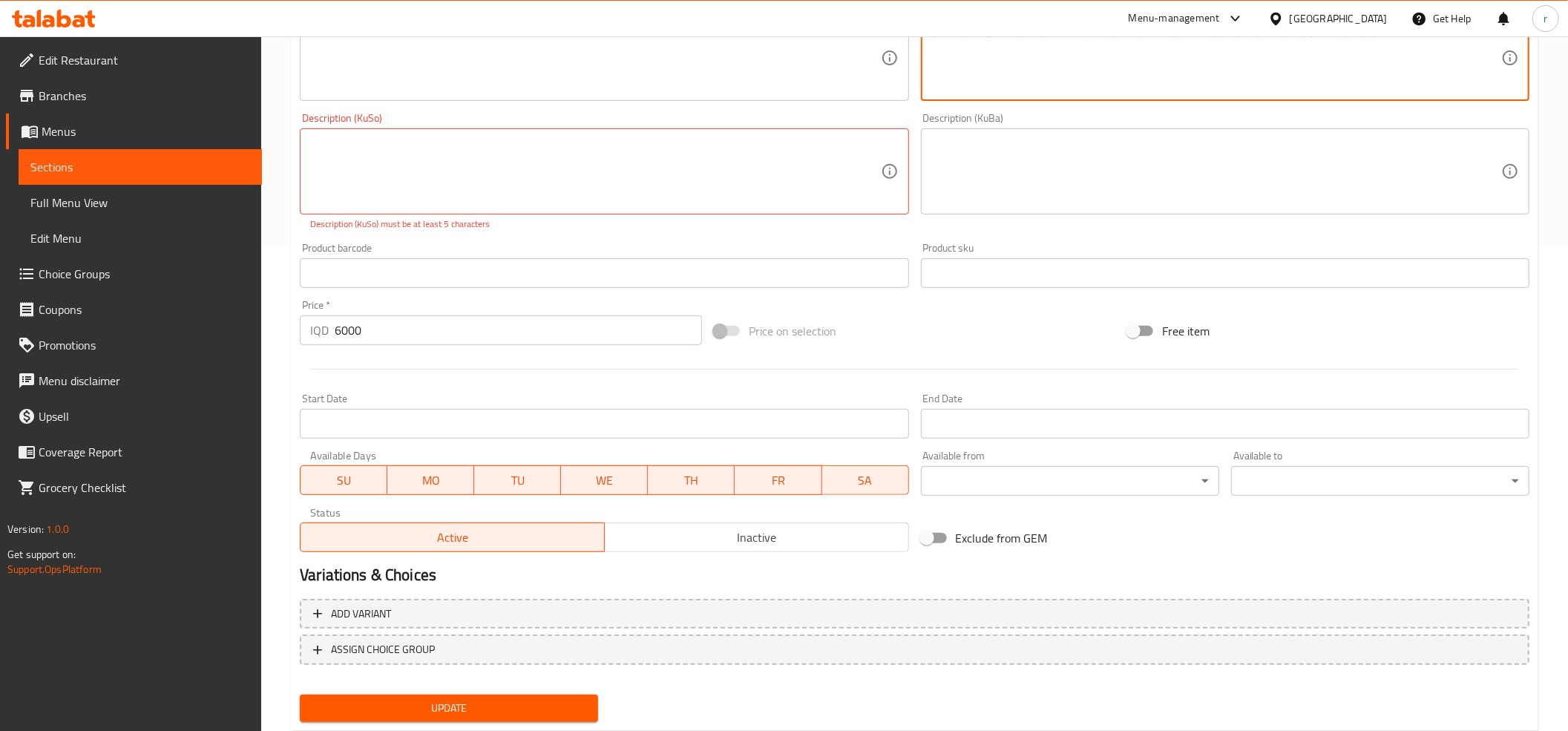
scroll to position [494, 0]
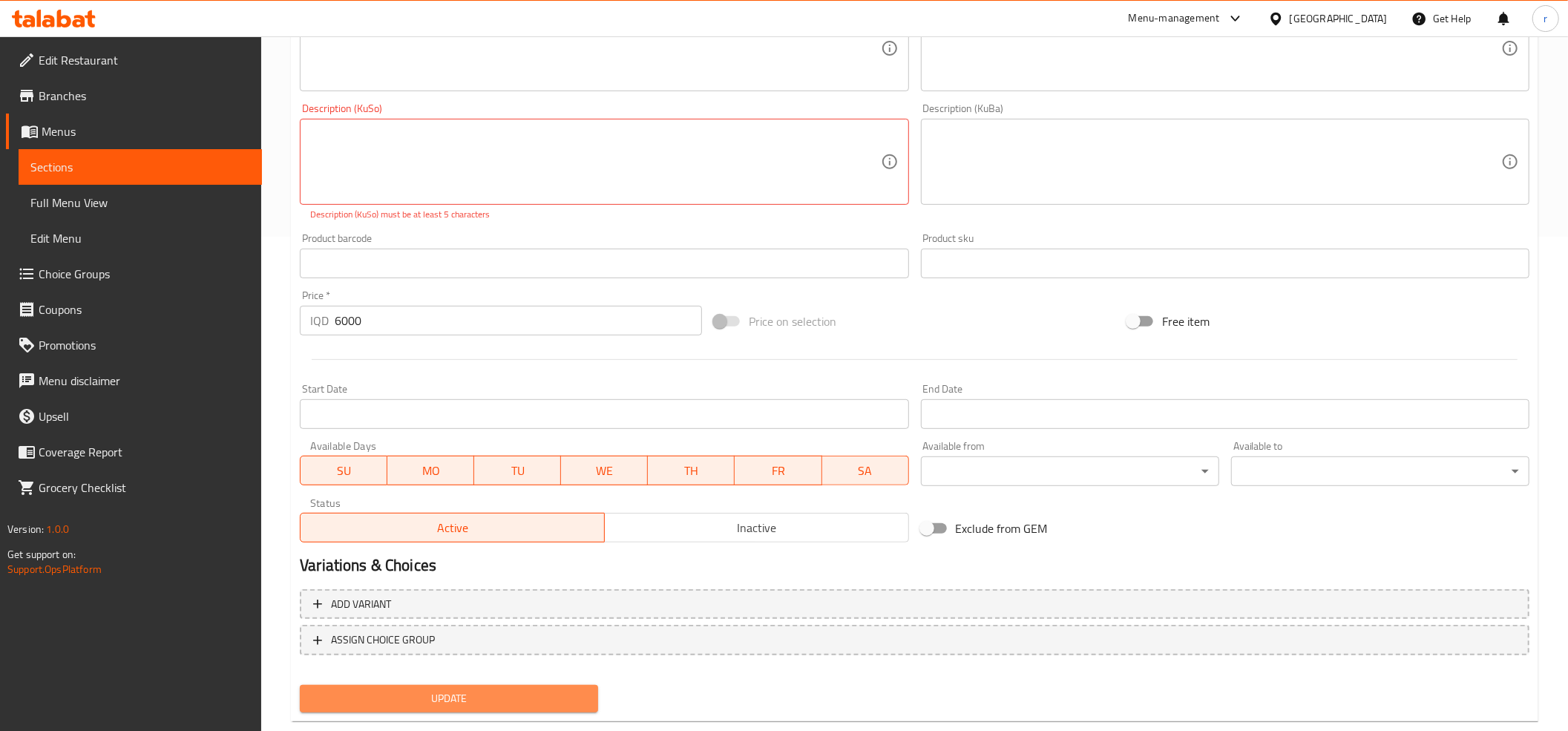
click at [544, 690] on span "Update" at bounding box center [449, 699] width 275 height 19
click at [542, 689] on span "Update" at bounding box center [449, 699] width 275 height 19
click at [541, 689] on span "Update" at bounding box center [449, 699] width 275 height 19
click at [473, 289] on div "Price   * IQD 6000 Price *" at bounding box center [501, 312] width 414 height 57
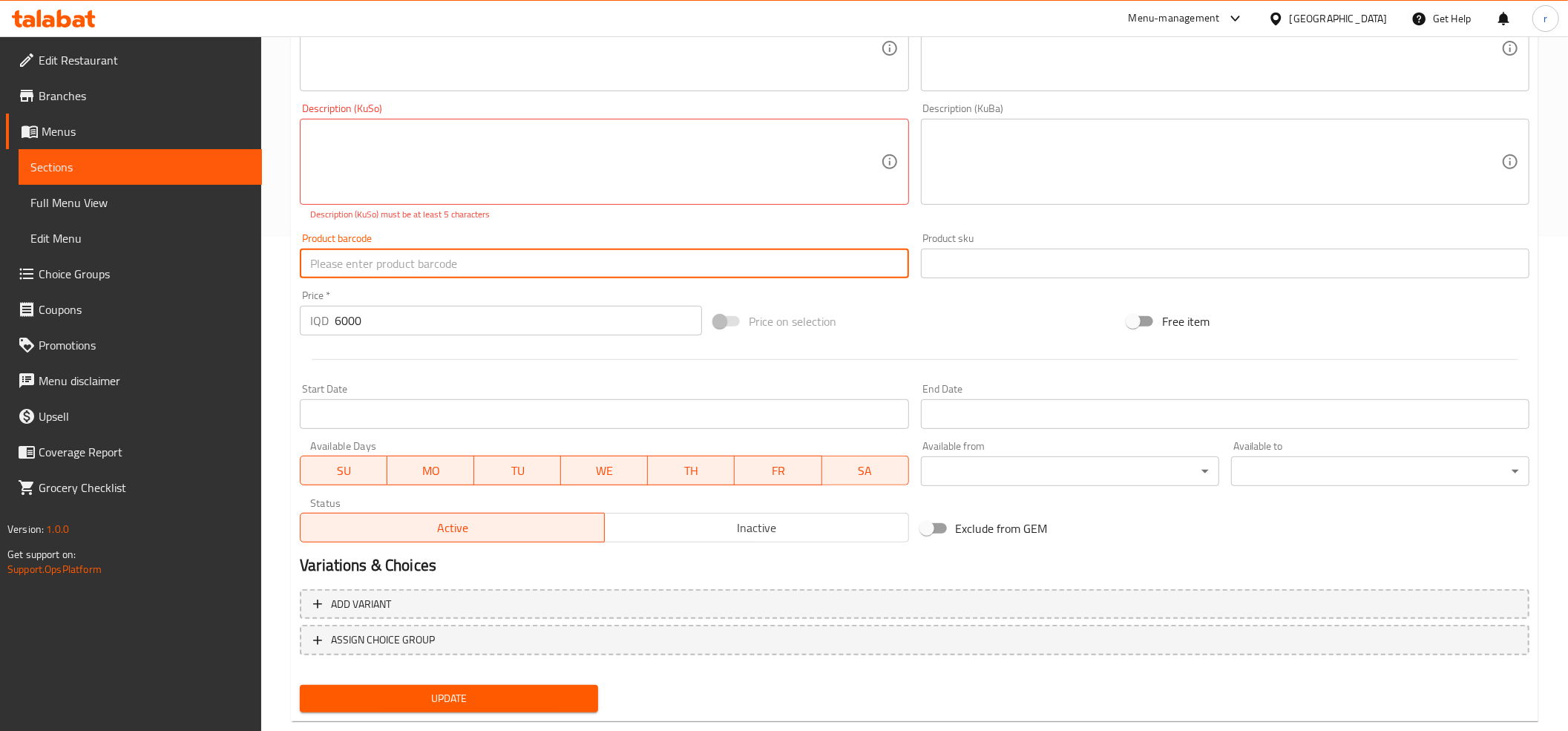
click at [504, 260] on input "text" at bounding box center [604, 264] width 609 height 30
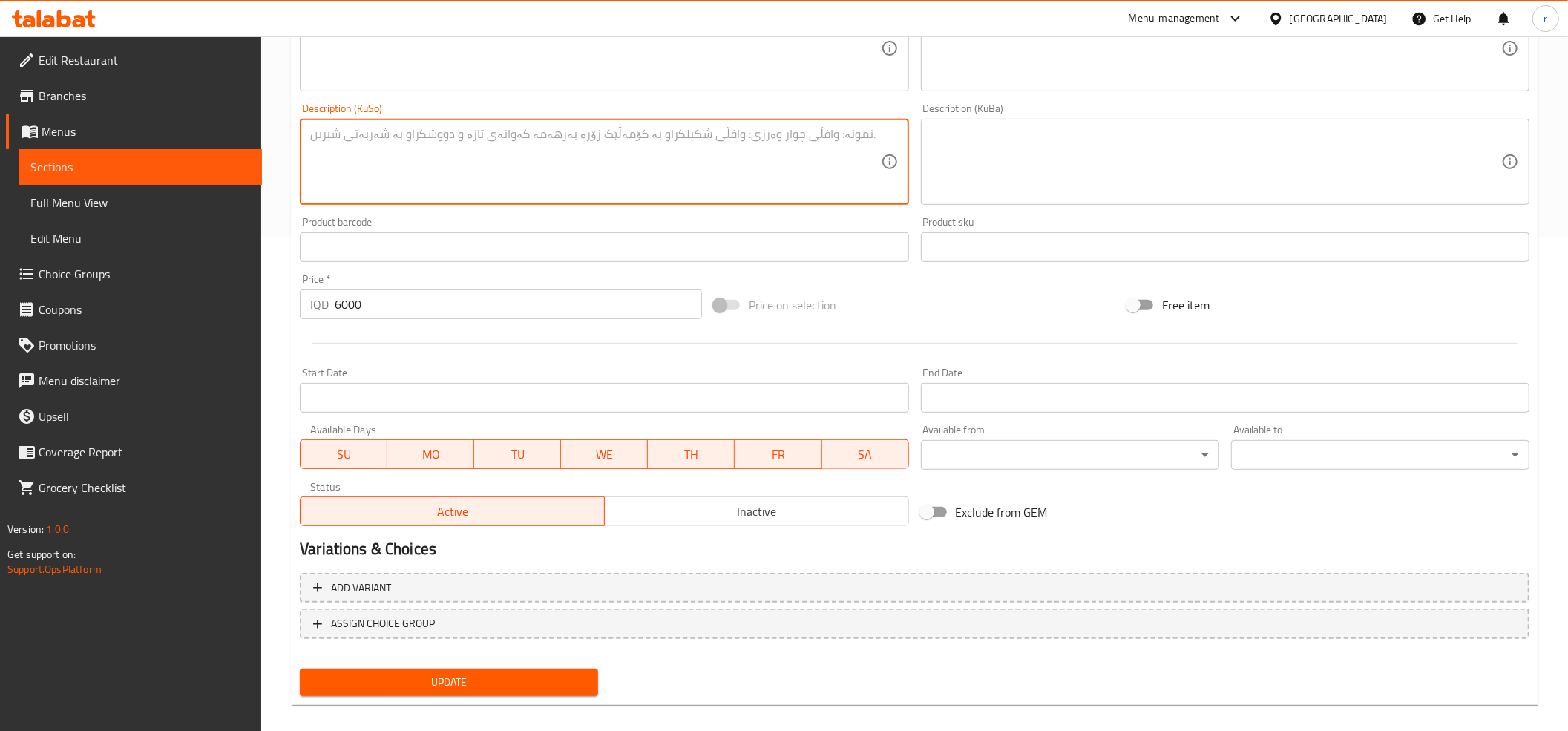
click at [454, 678] on span "Update" at bounding box center [449, 682] width 275 height 19
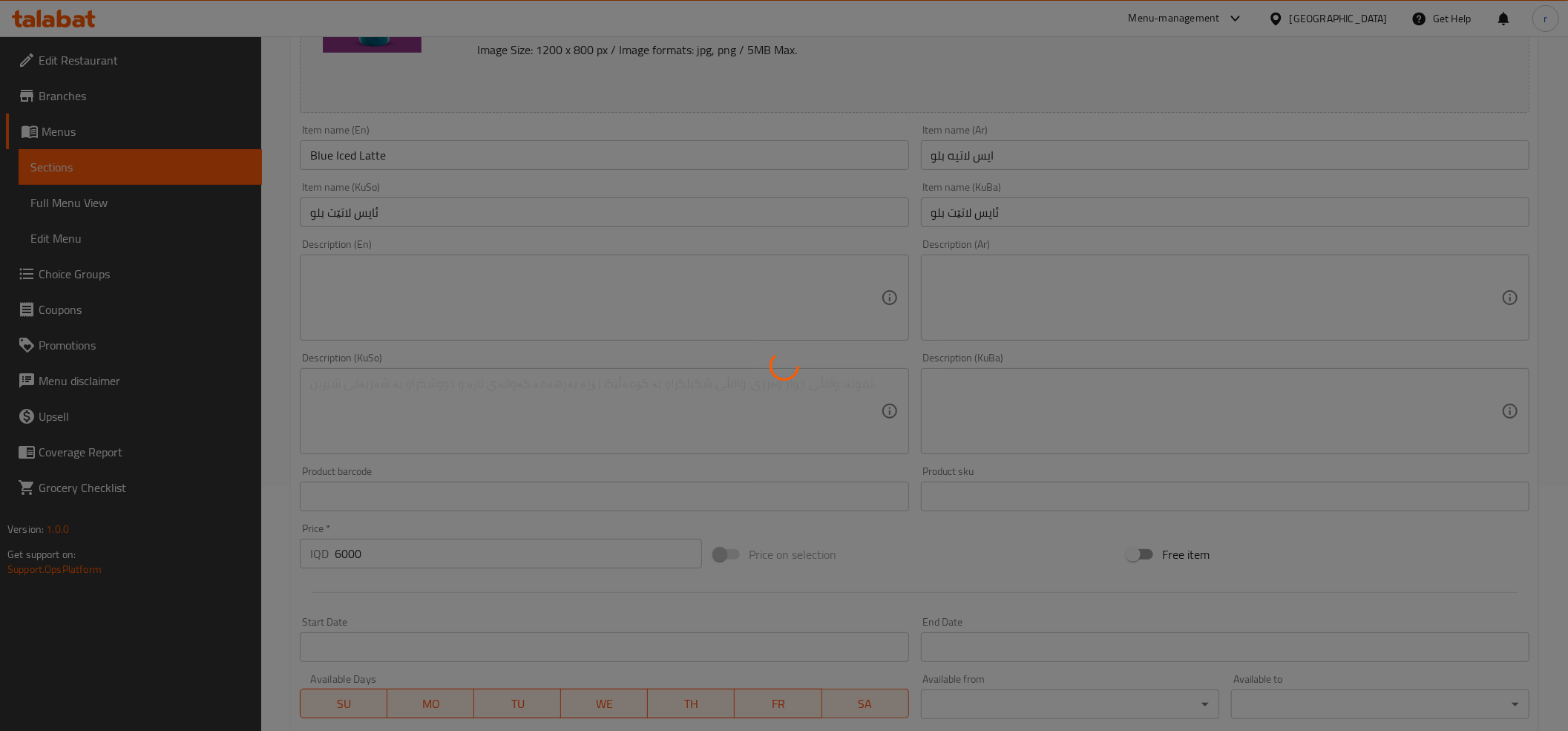
scroll to position [0, 0]
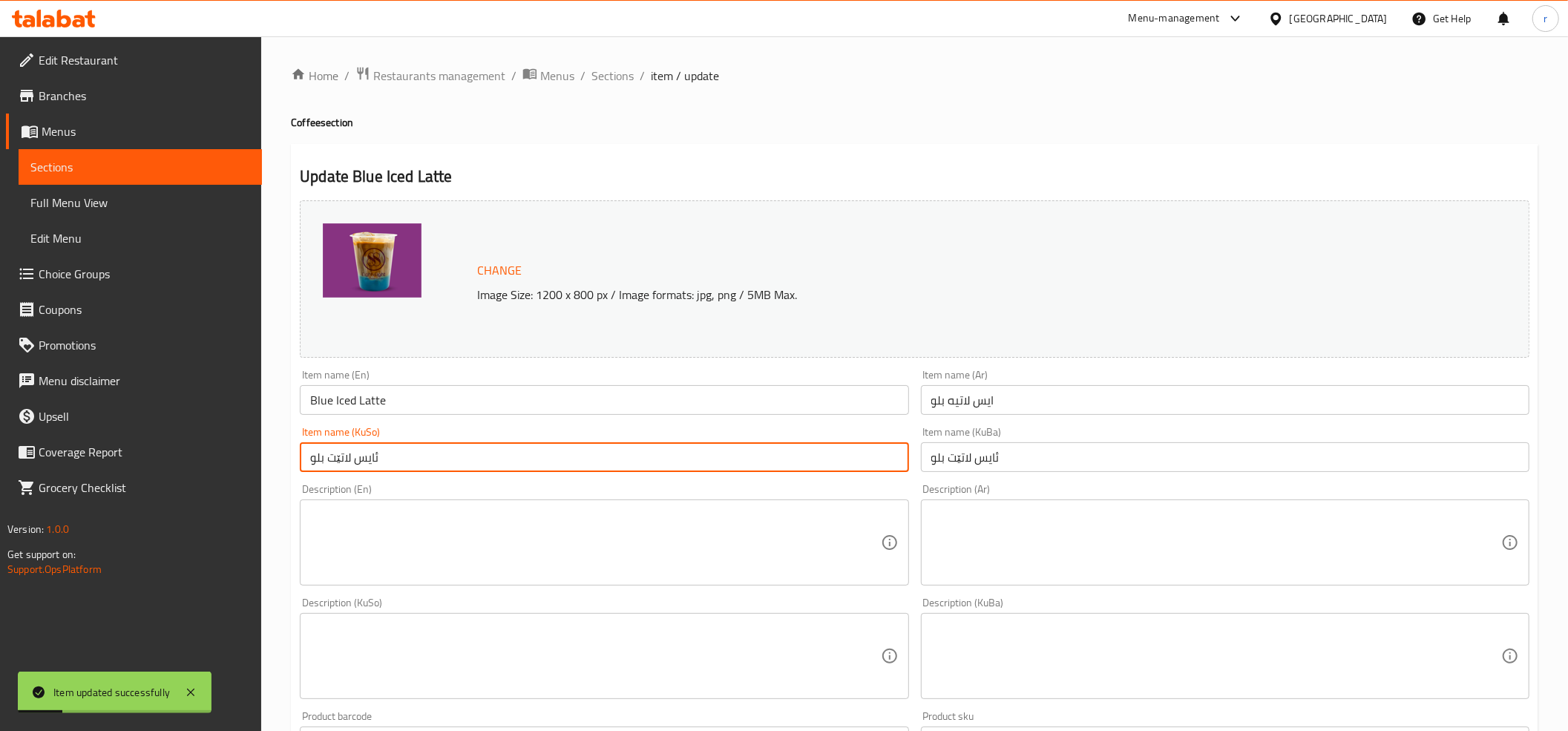
drag, startPoint x: 393, startPoint y: 446, endPoint x: 266, endPoint y: 457, distance: 127.5
click at [266, 457] on div "Home / Restaurants management / Menus / Sections / item / update Coffee section…" at bounding box center [915, 638] width 1307 height 1205
click at [327, 466] on input "ئایس لاتێت بلو" at bounding box center [604, 457] width 609 height 30
type input "ئایس لاتێی بلو"
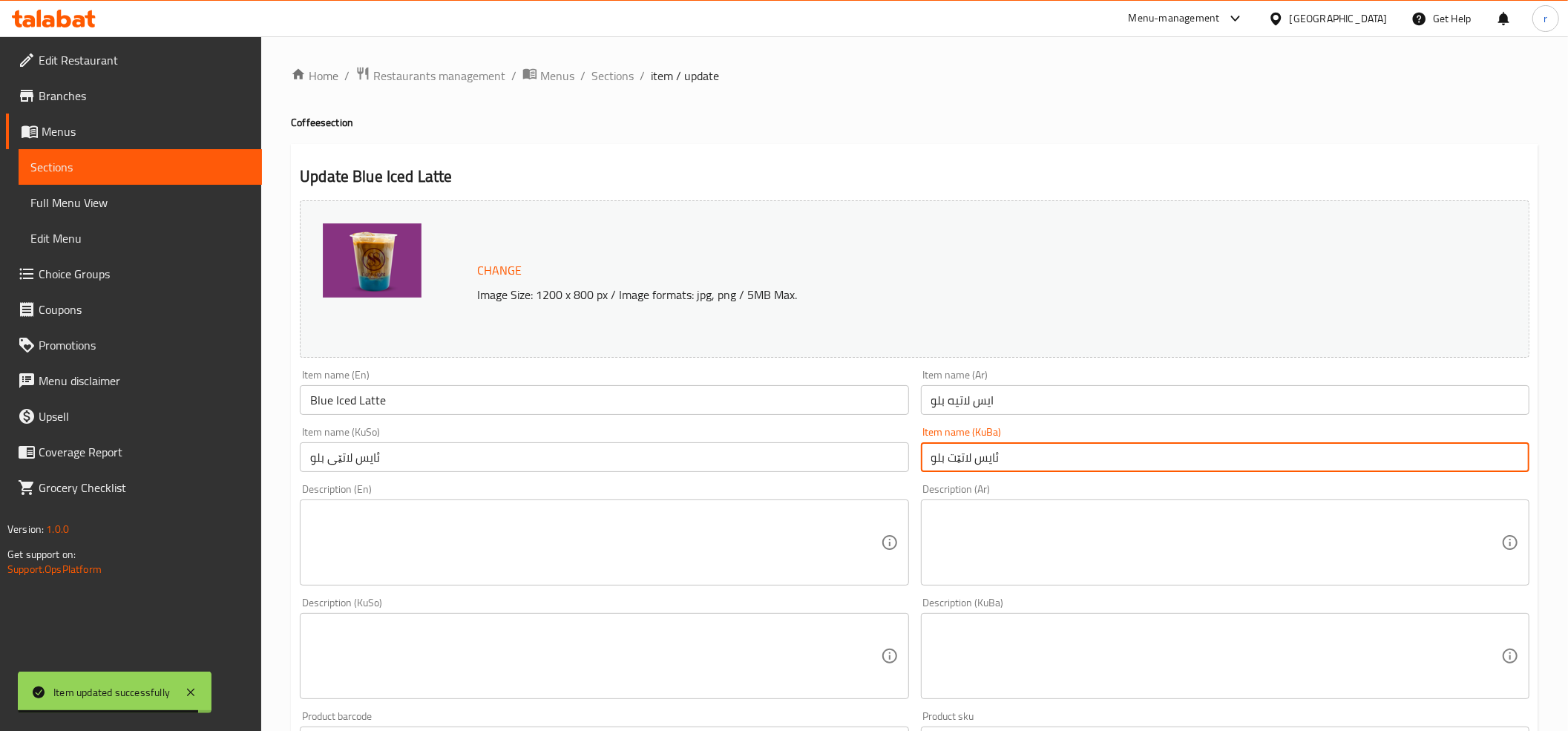
drag, startPoint x: 1063, startPoint y: 454, endPoint x: 919, endPoint y: 467, distance: 144.6
click at [919, 467] on div "Item name (KuBa) ئایس لاتێت بلو Item name (KuBa)" at bounding box center [1225, 449] width 620 height 57
paste input "ی"
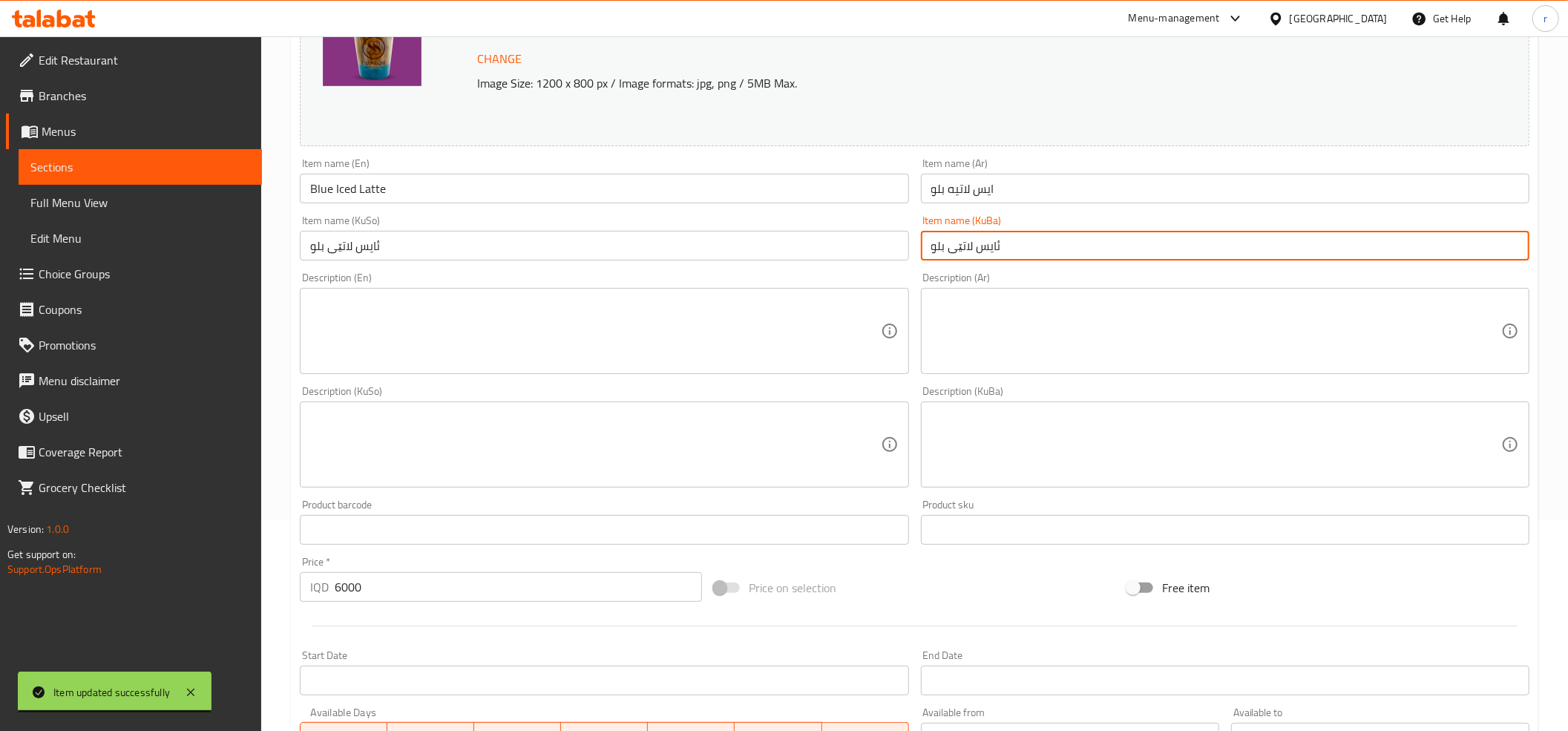
scroll to position [494, 0]
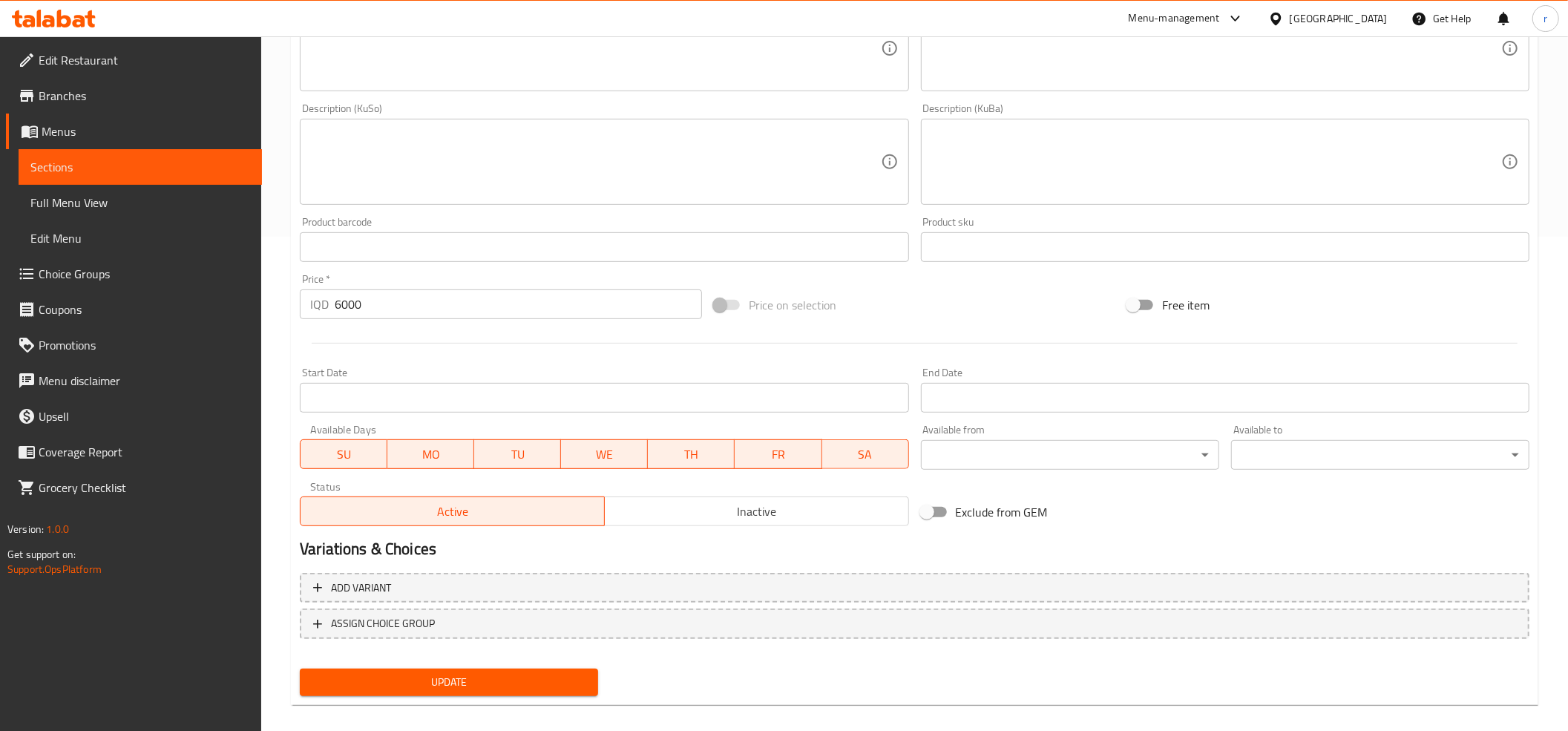
type input "ئایس لاتێی بلو"
click at [494, 673] on span "Update" at bounding box center [449, 682] width 275 height 19
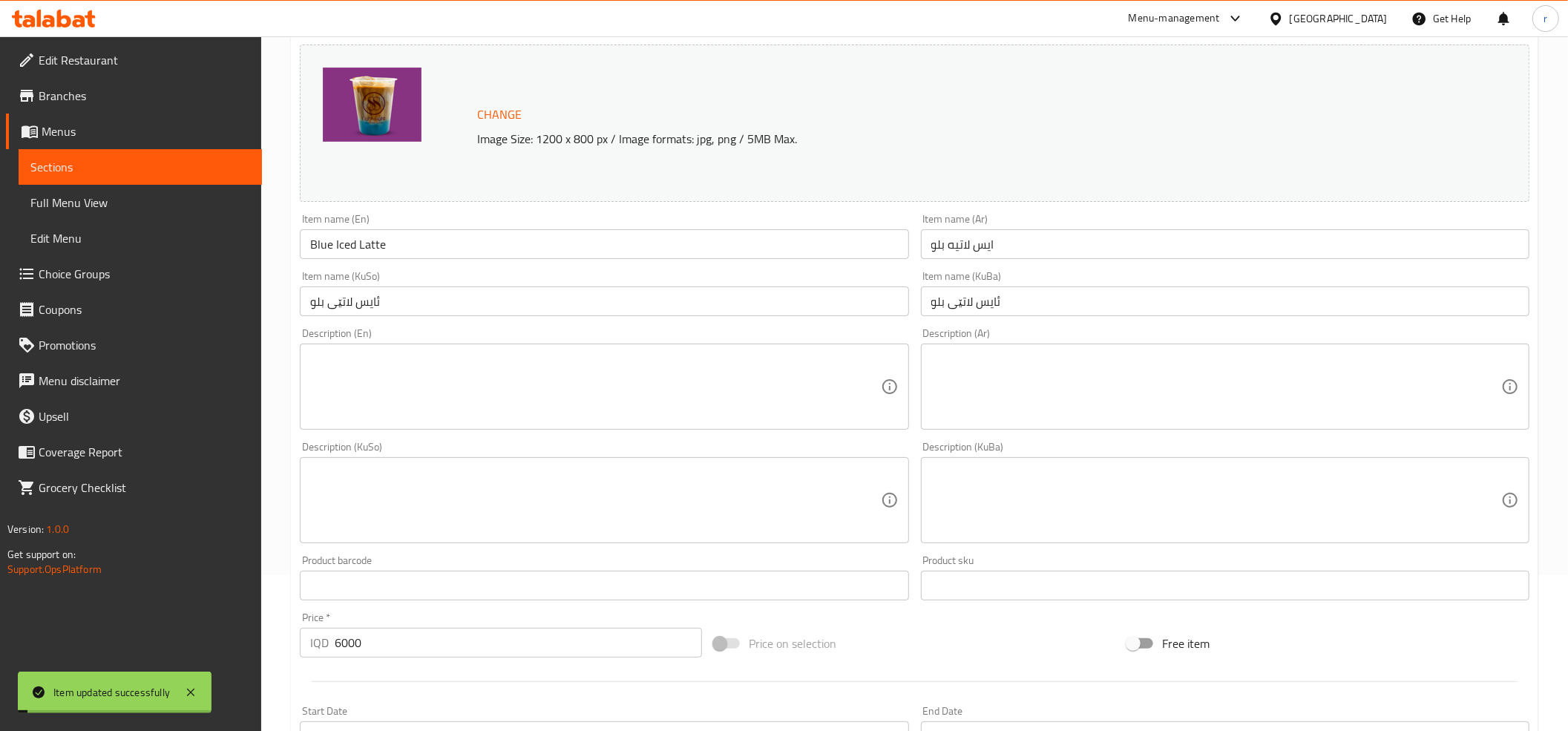
scroll to position [0, 0]
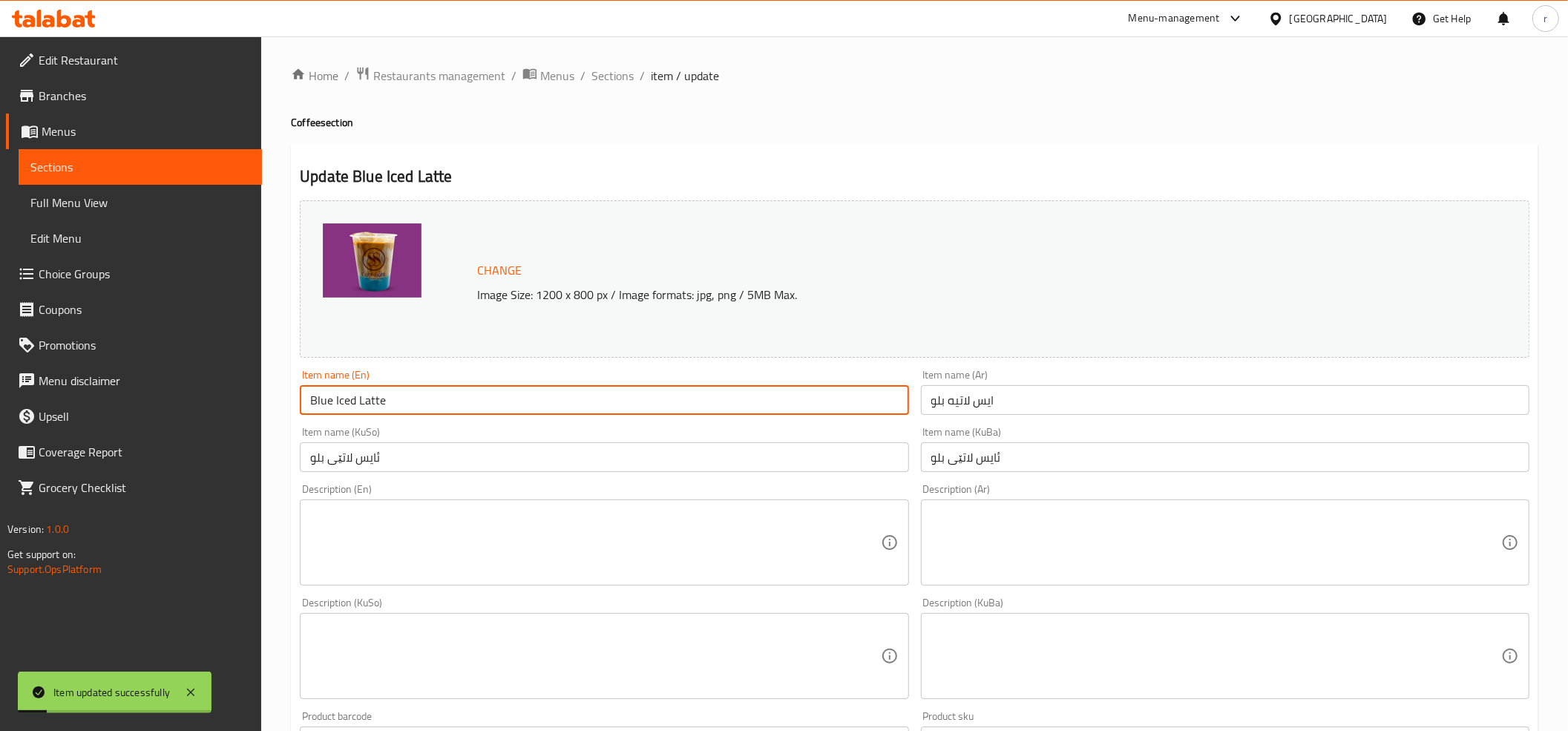
drag, startPoint x: 387, startPoint y: 401, endPoint x: 288, endPoint y: 419, distance: 100.6
click at [288, 419] on div "Home / Restaurants management / Menus / Sections / item / update Coffee section…" at bounding box center [915, 638] width 1307 height 1205
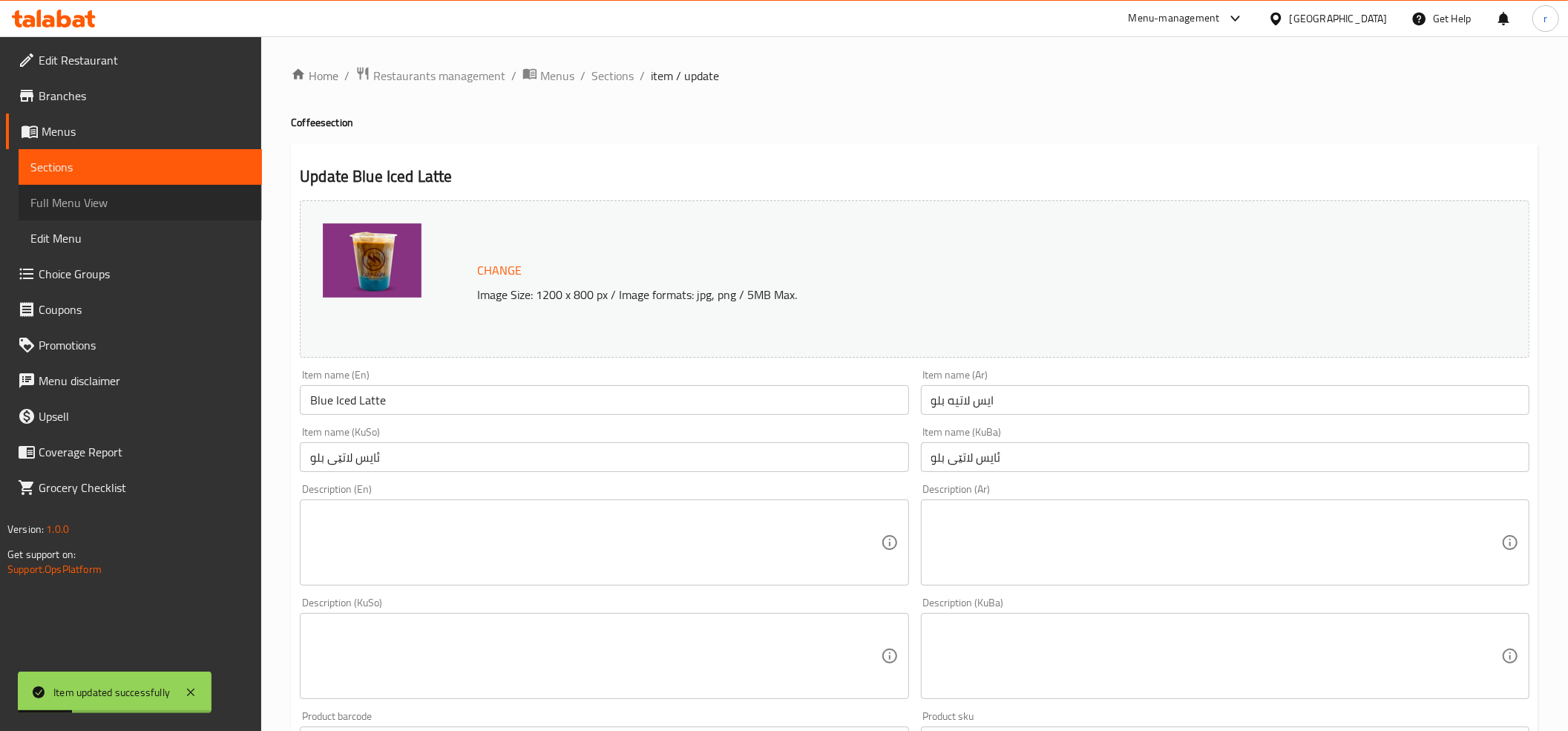
click at [194, 187] on link "Full Menu View" at bounding box center [140, 202] width 243 height 35
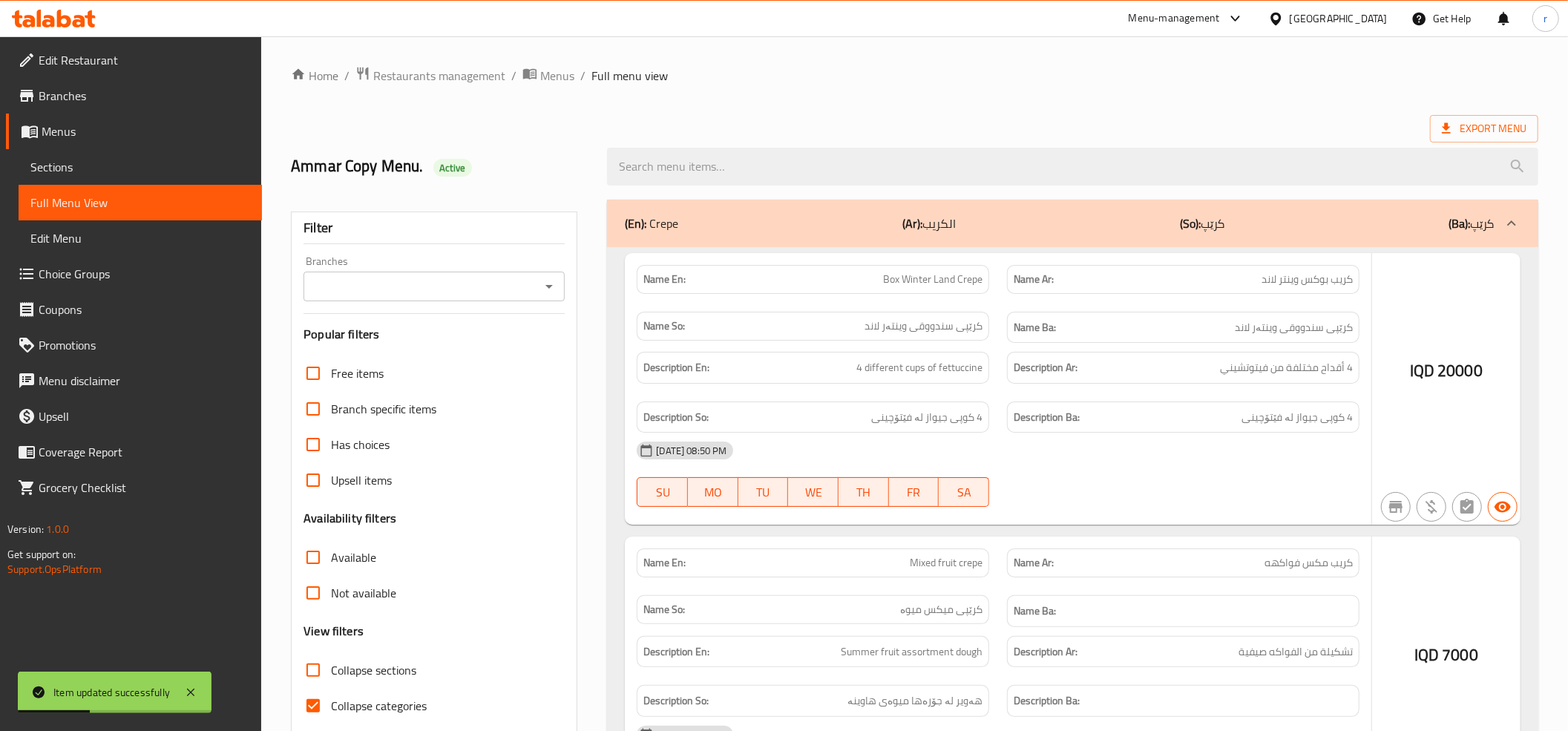
click at [791, 150] on div at bounding box center [784, 366] width 1568 height 731
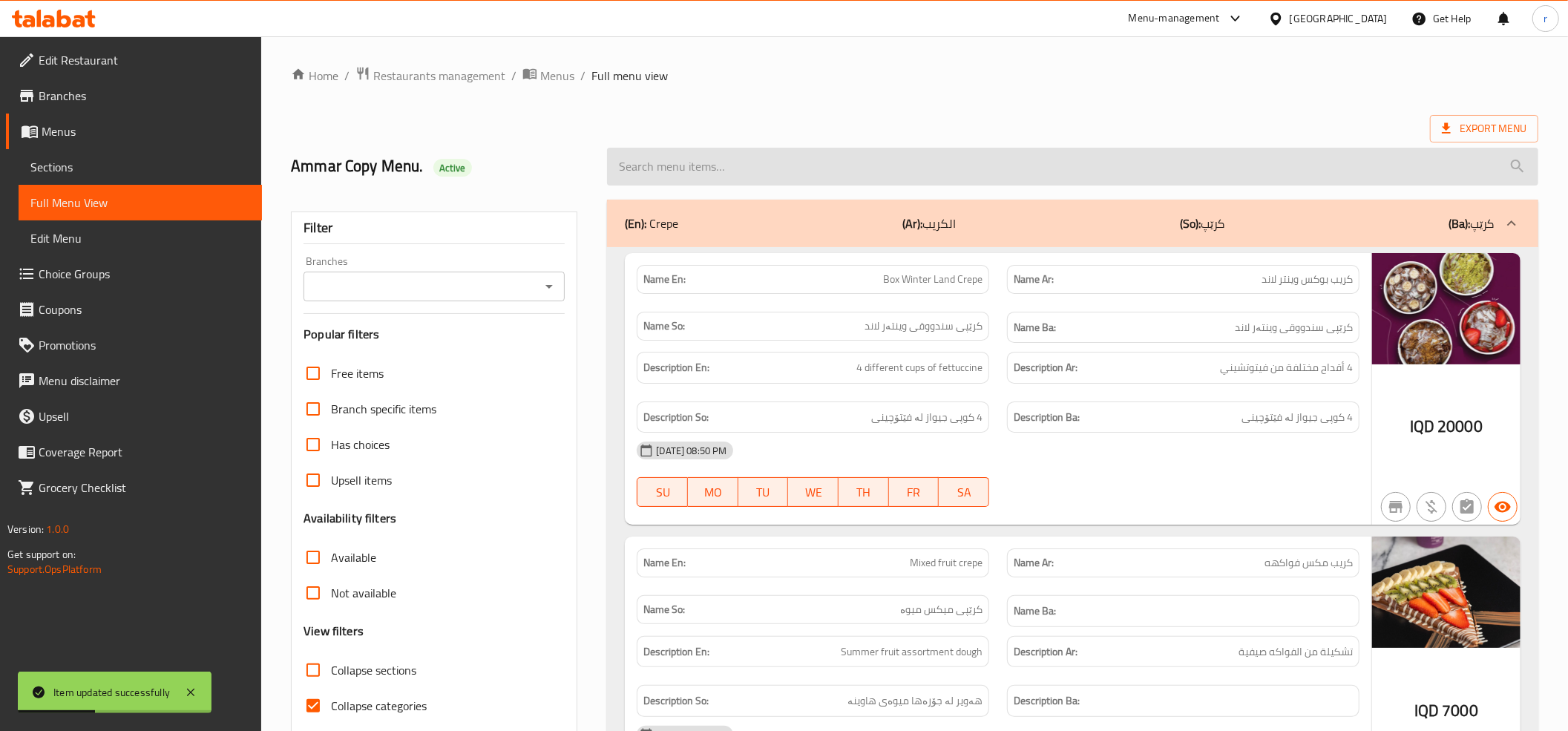
click at [761, 160] on input "search" at bounding box center [1072, 166] width 931 height 38
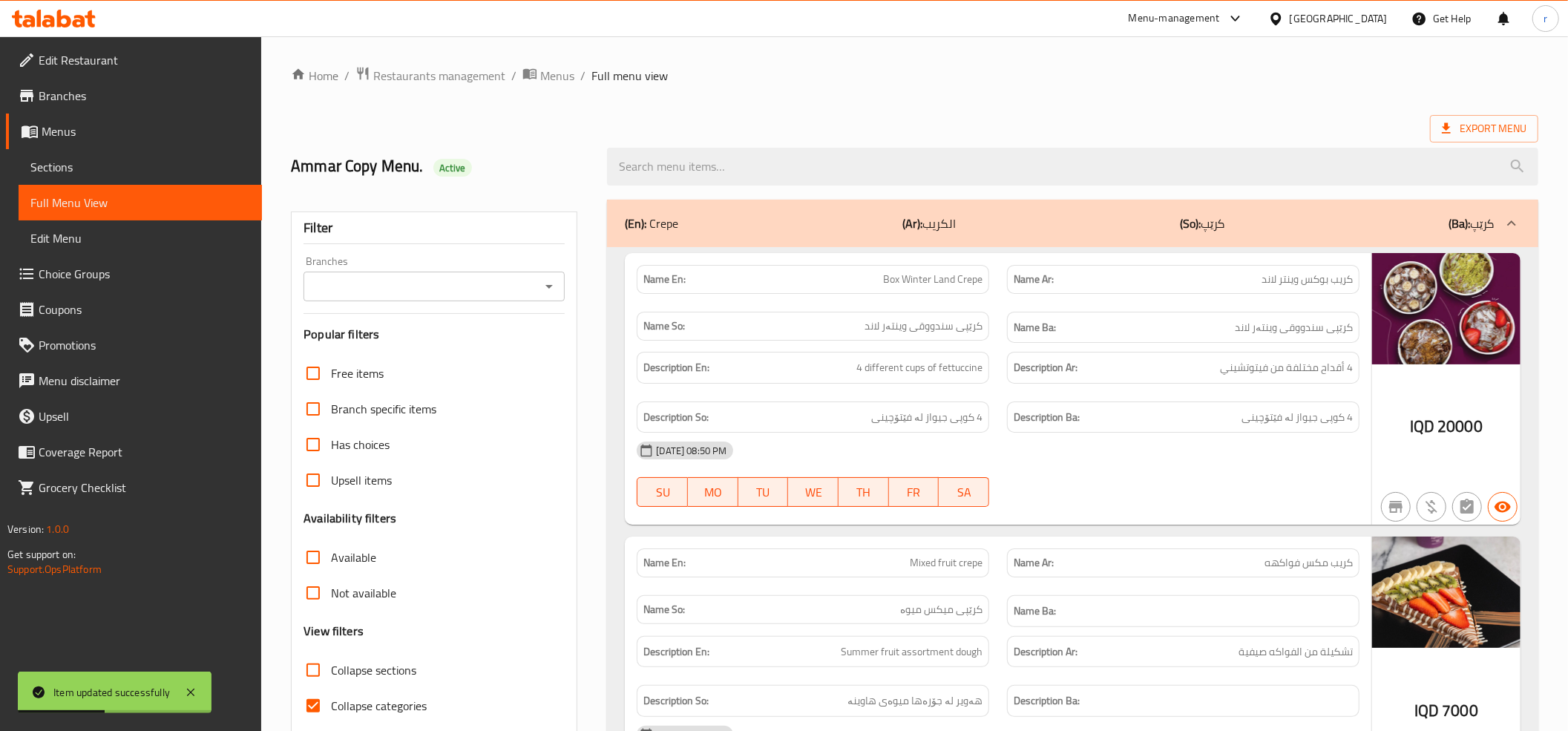
paste input "Blue Iced Latte"
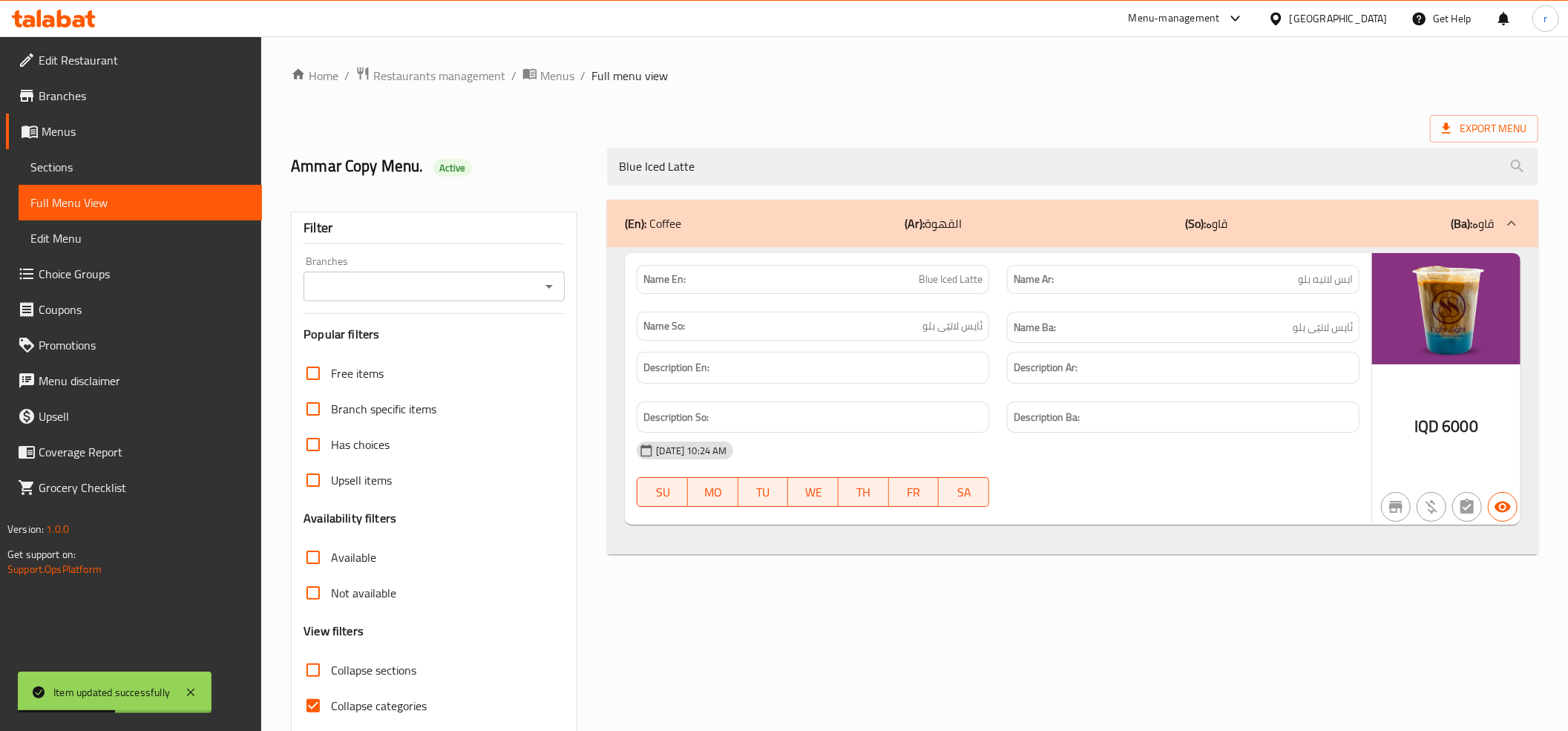
click at [554, 288] on icon "Open" at bounding box center [549, 286] width 18 height 18
type input "Blue Iced Latte"
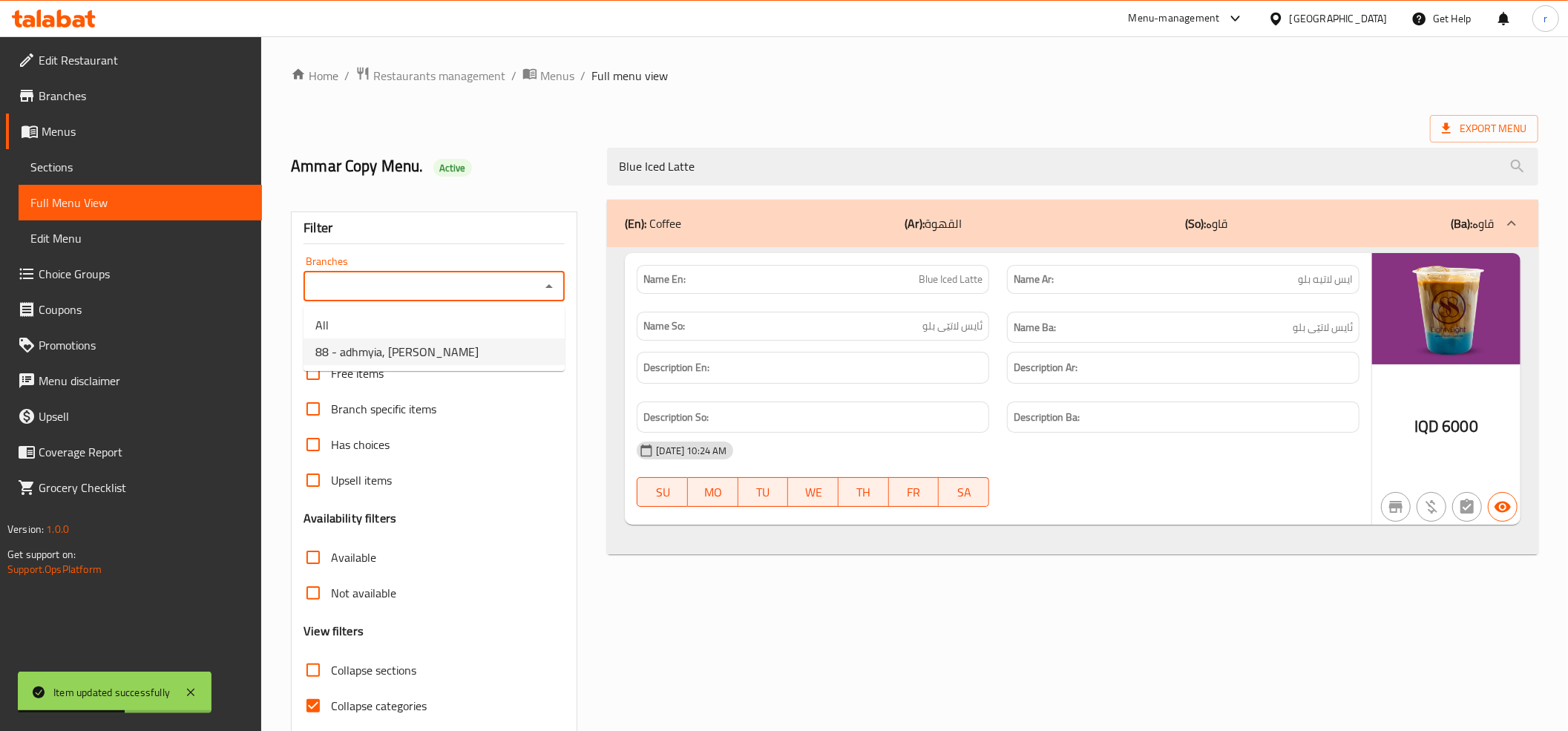
click at [487, 357] on li "88 - adhmyia, [PERSON_NAME]" at bounding box center [434, 351] width 261 height 27
type input "88 - adhmyia, [PERSON_NAME]"
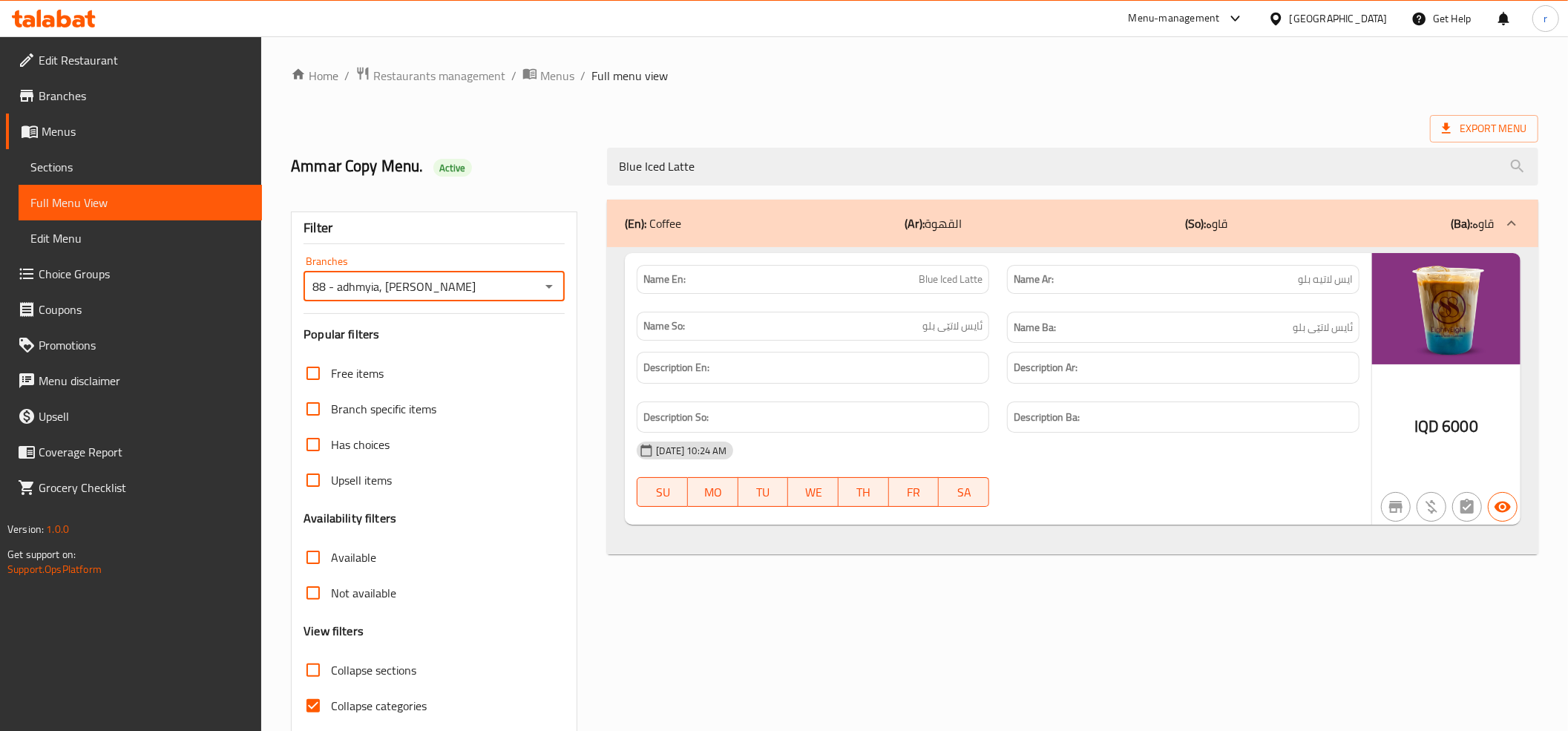
click at [351, 696] on span "Collapse categories" at bounding box center [379, 705] width 96 height 18
click at [331, 696] on input "Collapse categories" at bounding box center [313, 705] width 35 height 35
checkbox input "false"
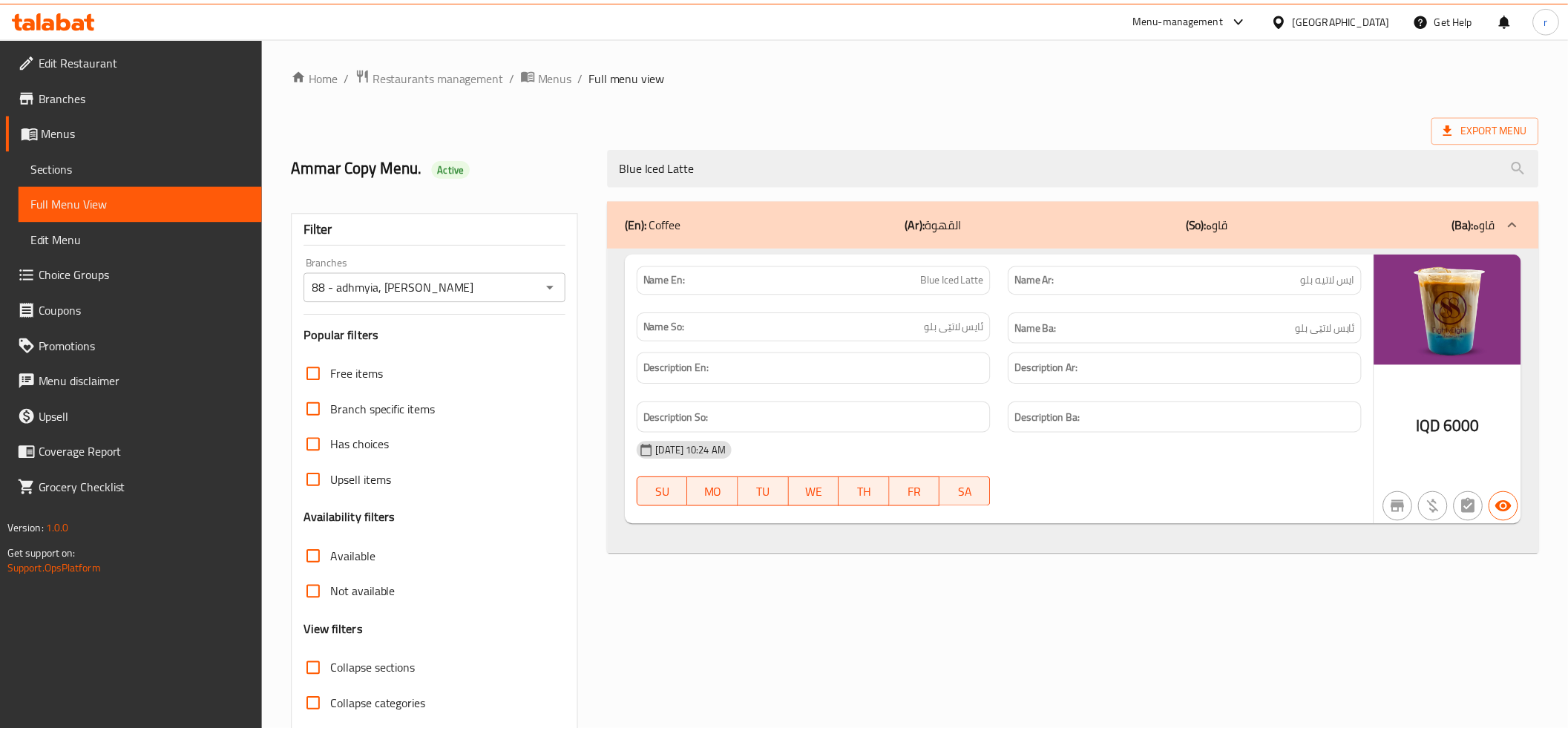
scroll to position [60, 0]
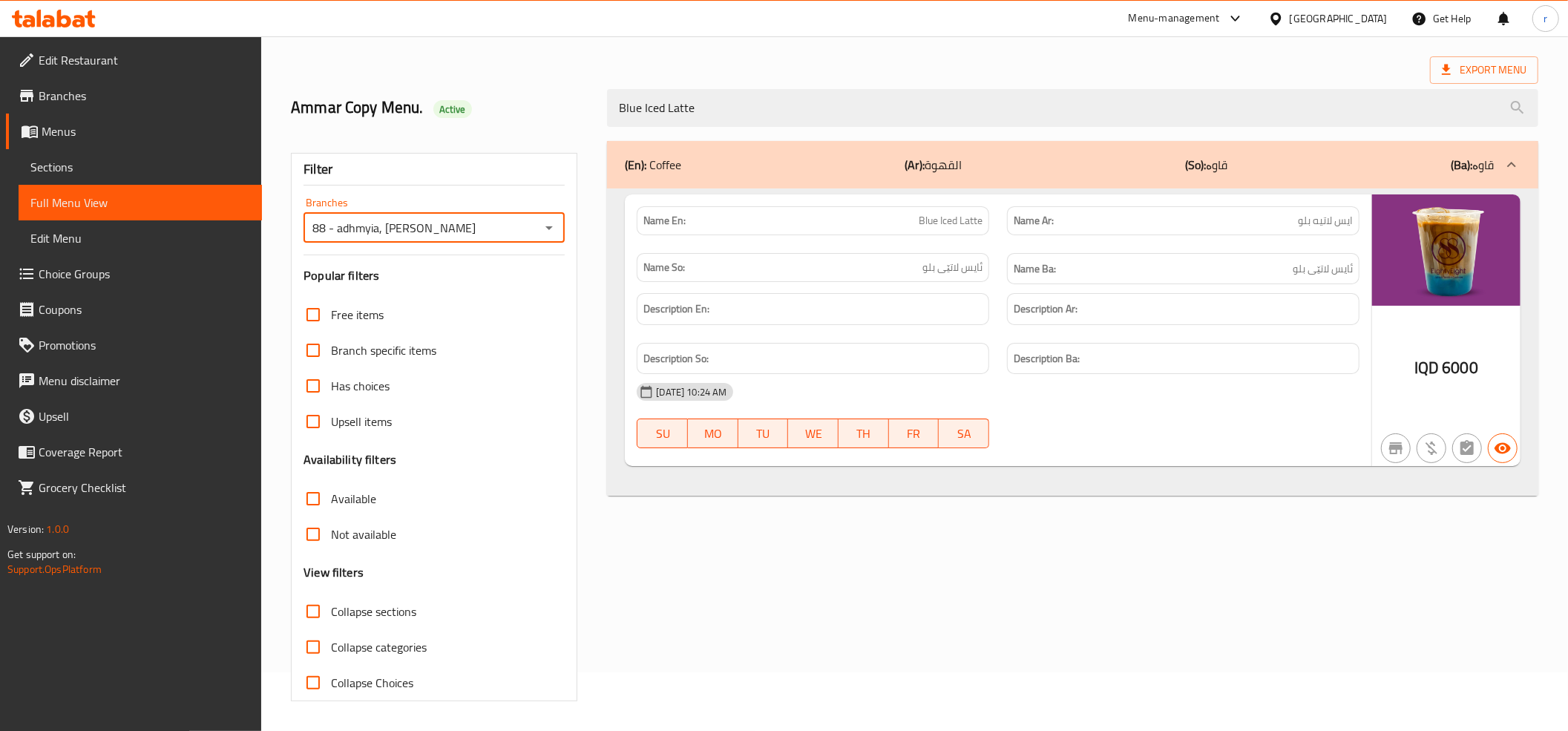
click at [508, 238] on input "88 - adhmyia, [PERSON_NAME]" at bounding box center [422, 227] width 227 height 20
type input "88 - adhmyia, [PERSON_NAME]"
click at [55, 15] on icon at bounding box center [53, 18] width 84 height 18
